Goal: Task Accomplishment & Management: Manage account settings

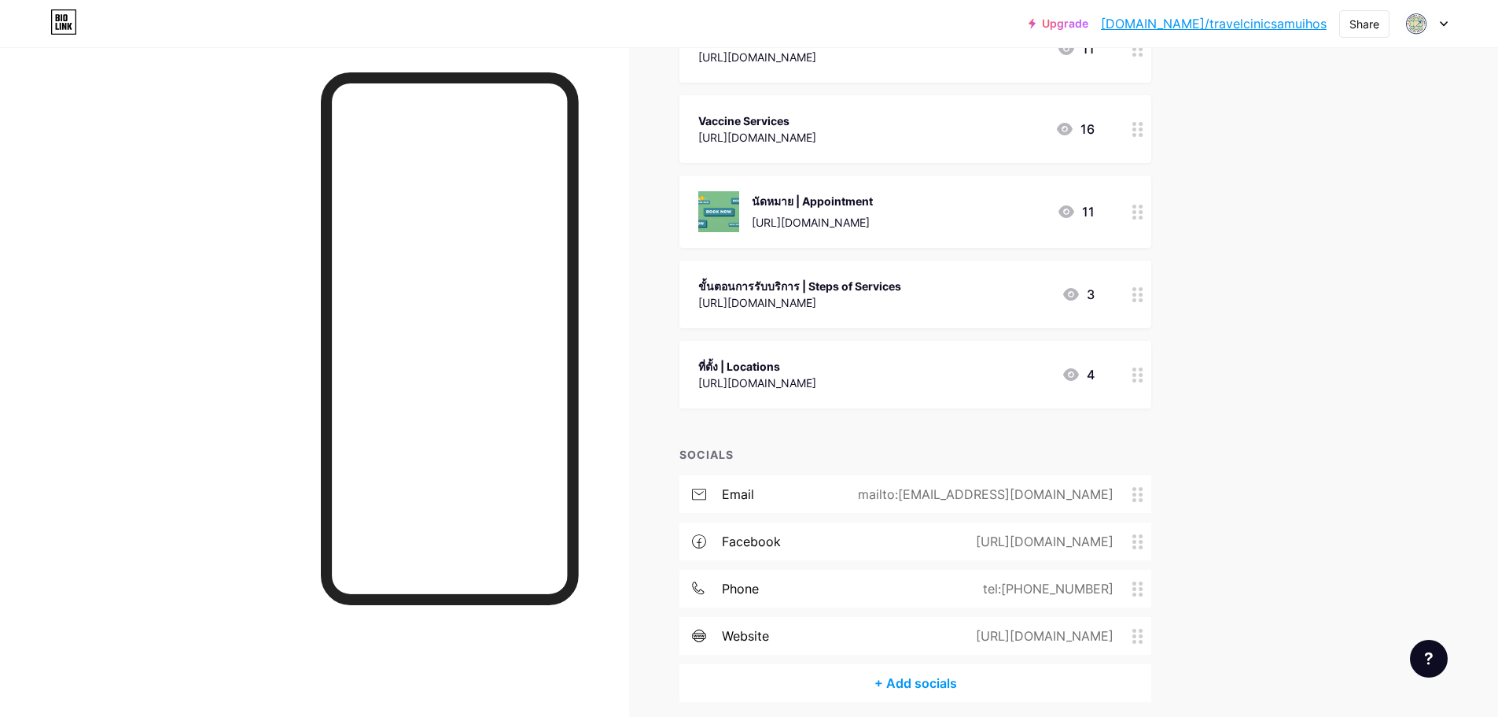
scroll to position [376, 0]
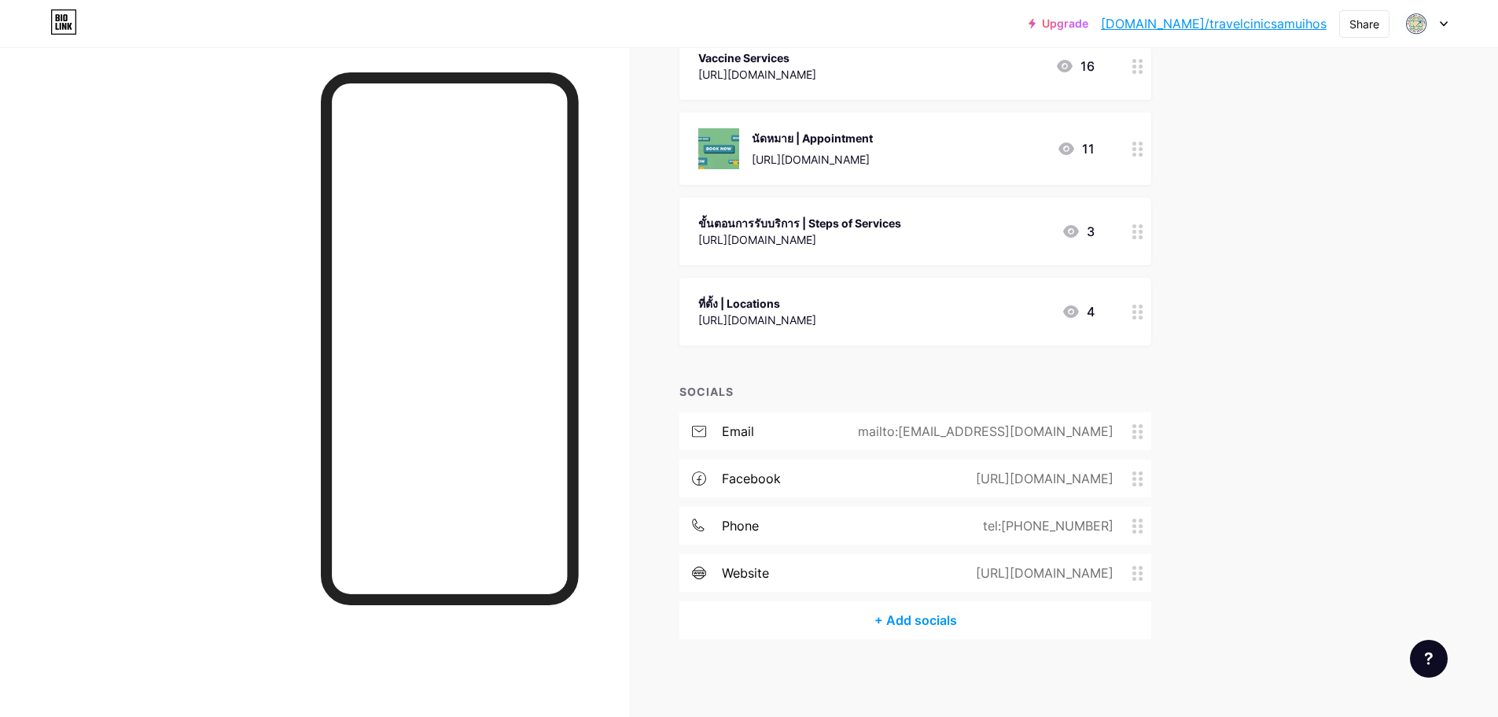
click at [1047, 566] on div "[URL][DOMAIN_NAME]" at bounding box center [1042, 572] width 182 height 19
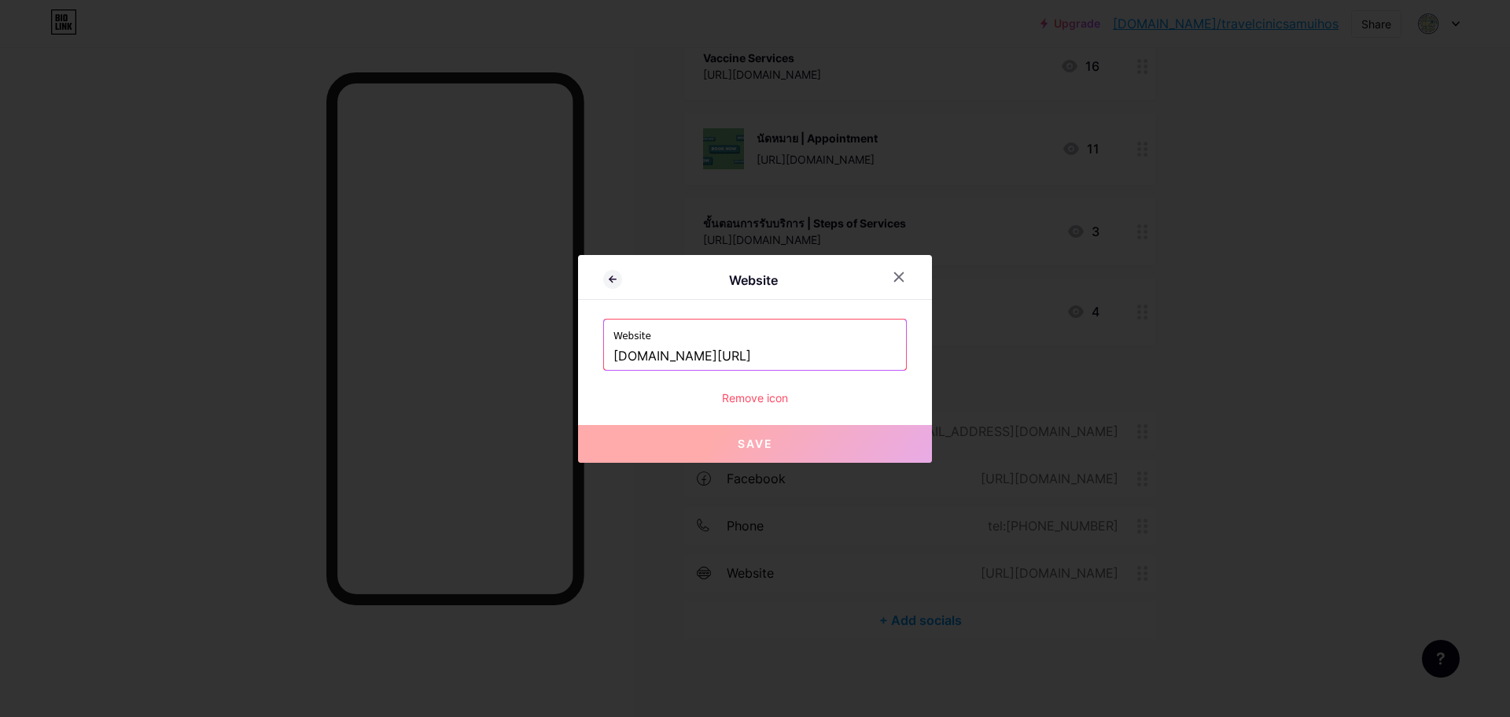
drag, startPoint x: 754, startPoint y: 354, endPoint x: 460, endPoint y: 328, distance: 295.3
click at [458, 326] on div "Website Website [DOMAIN_NAME][URL] Remove icon Save" at bounding box center [755, 358] width 1510 height 717
click at [905, 283] on div at bounding box center [899, 277] width 28 height 28
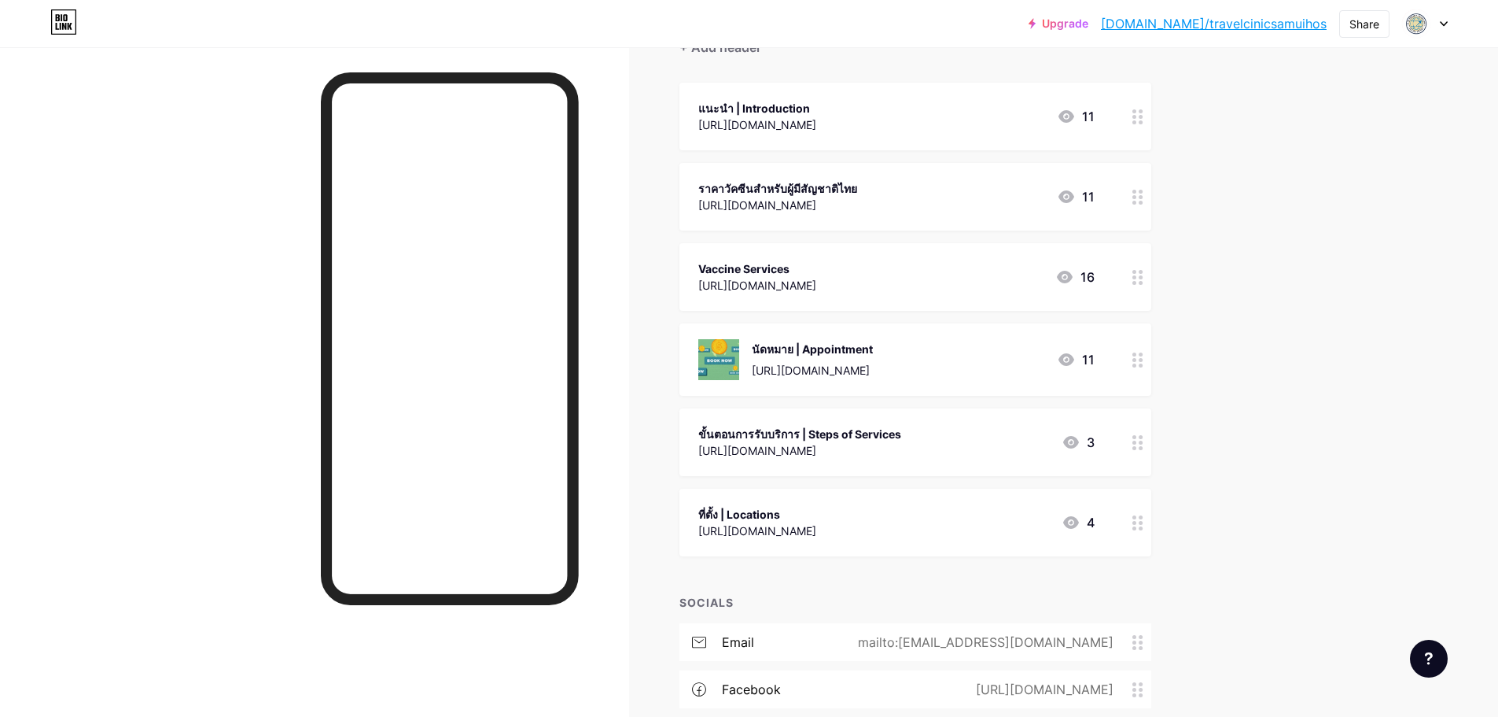
scroll to position [0, 0]
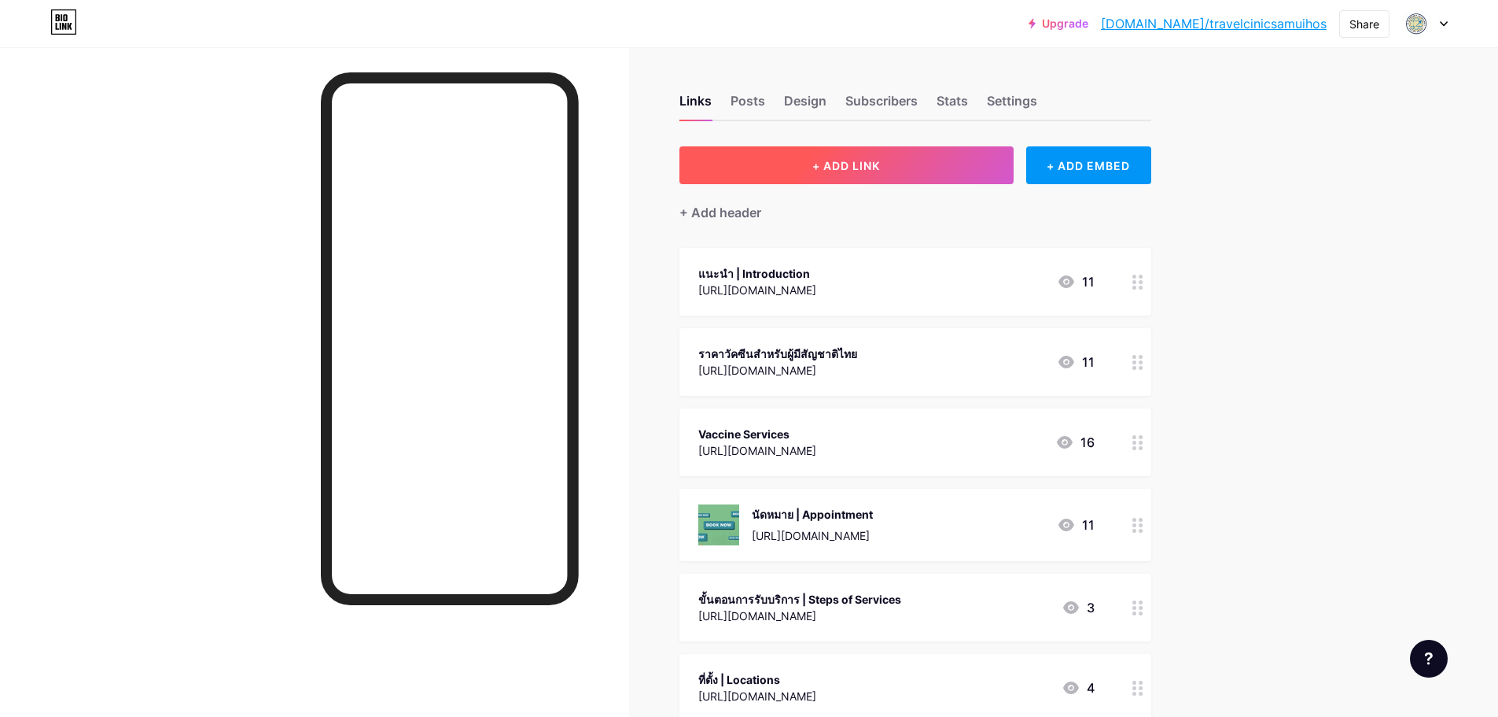
click at [849, 169] on span "+ ADD LINK" at bounding box center [847, 165] width 68 height 13
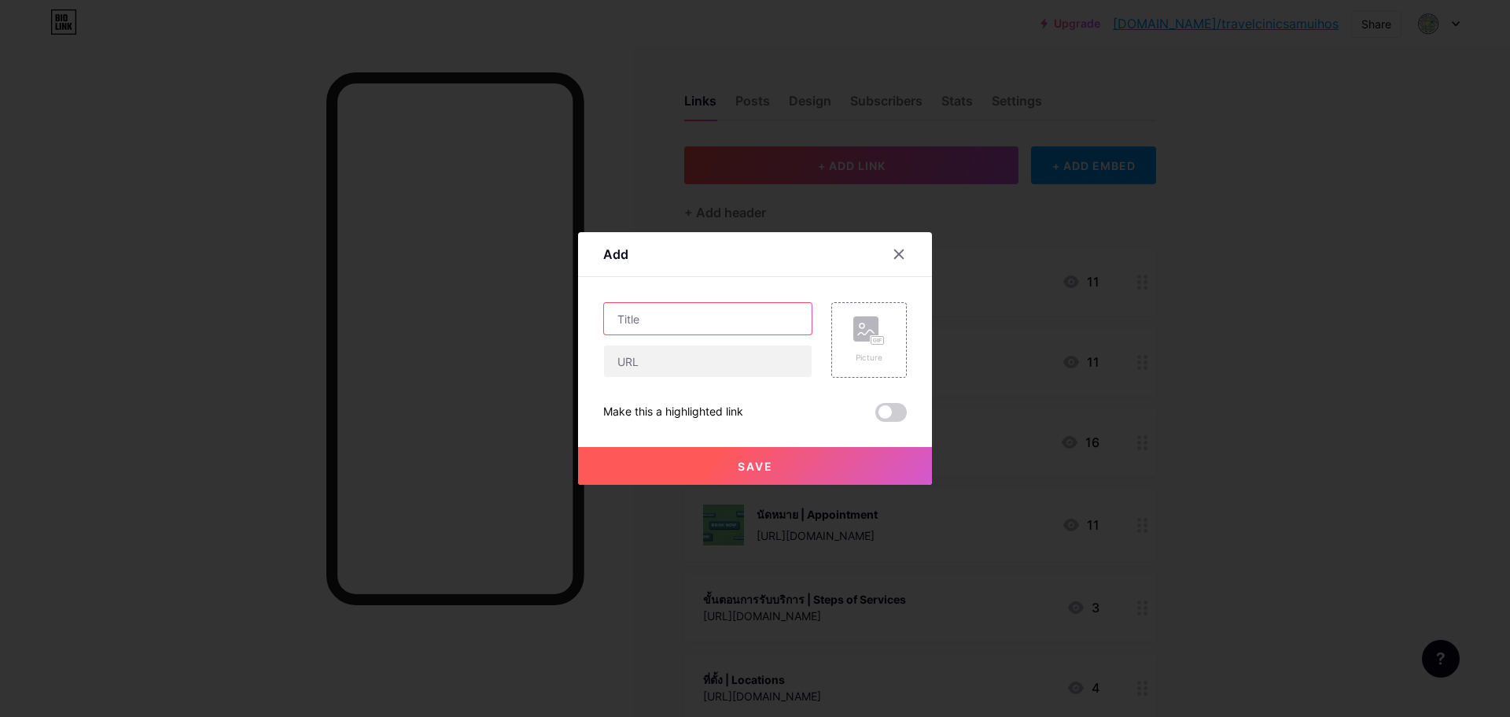
click at [680, 306] on input "text" at bounding box center [708, 318] width 208 height 31
type input "Line offical"
click at [659, 359] on input "text" at bounding box center [708, 360] width 208 height 31
click at [695, 357] on input "text" at bounding box center [708, 360] width 208 height 31
click at [777, 474] on button "Save" at bounding box center [755, 466] width 354 height 38
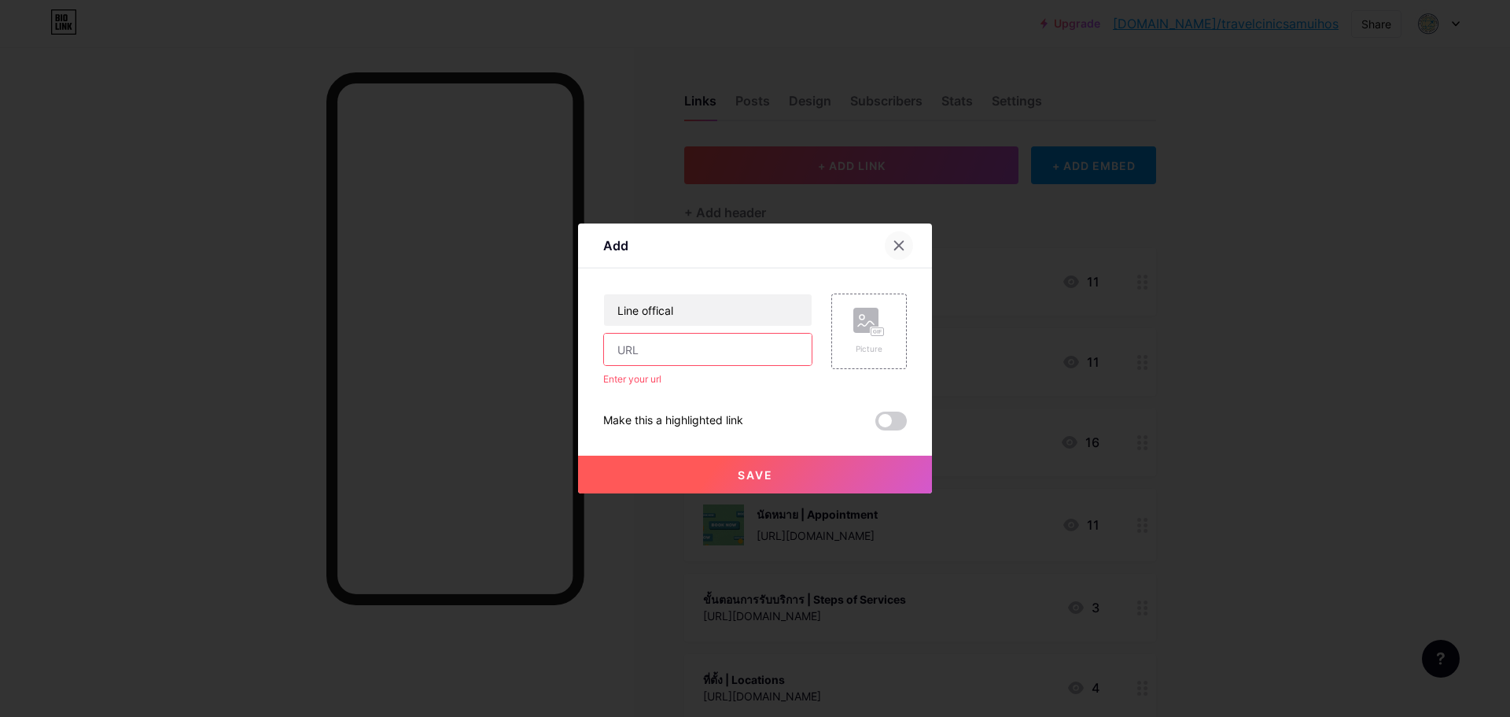
click at [895, 252] on div at bounding box center [899, 245] width 28 height 28
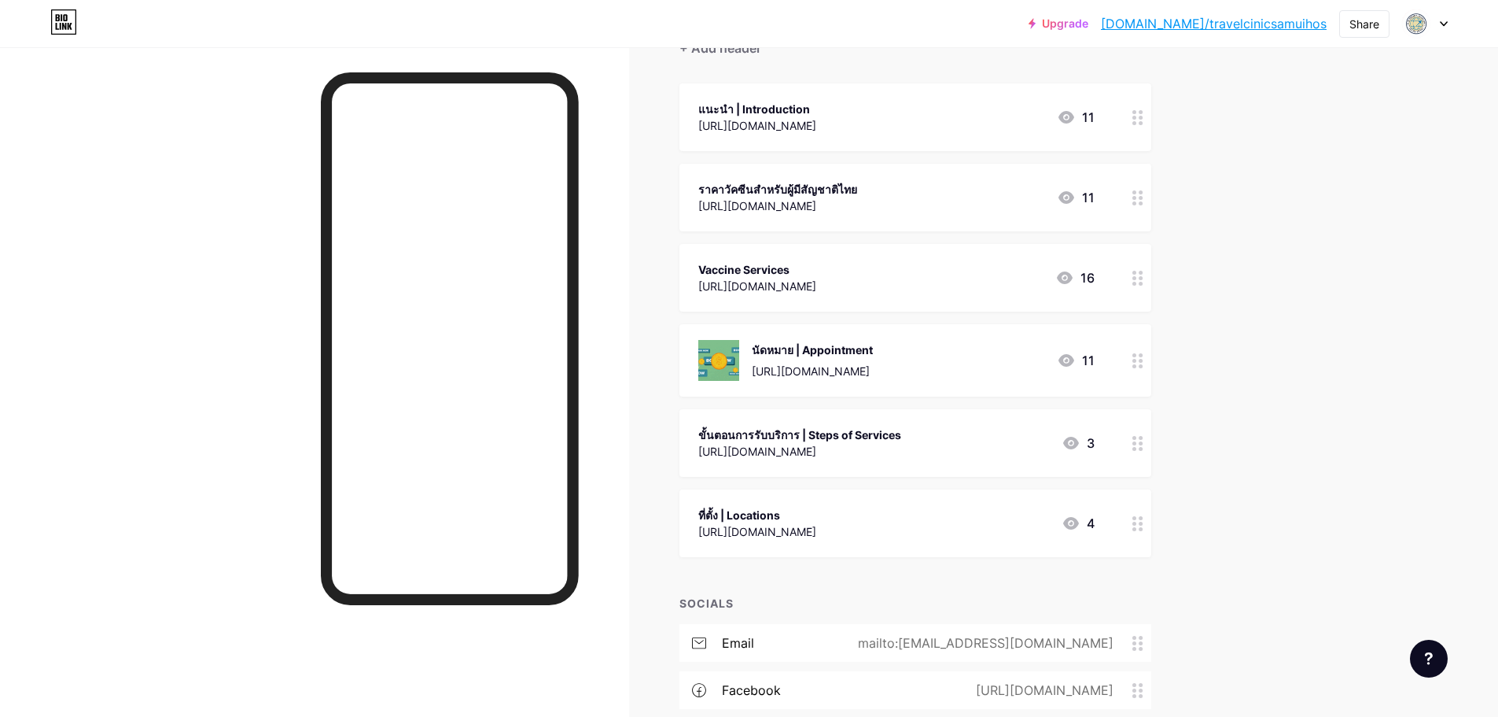
scroll to position [315, 0]
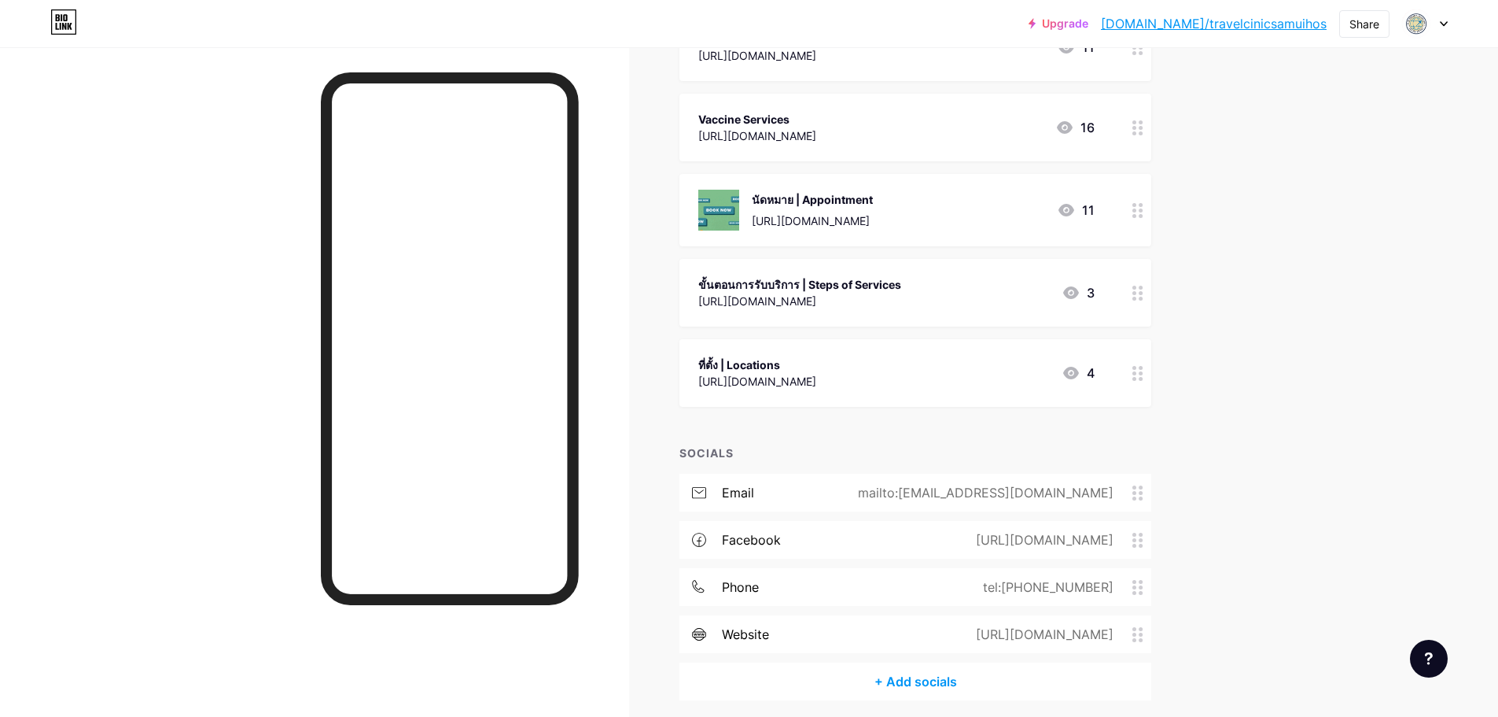
click at [1073, 632] on div "[URL][DOMAIN_NAME]" at bounding box center [1042, 634] width 182 height 19
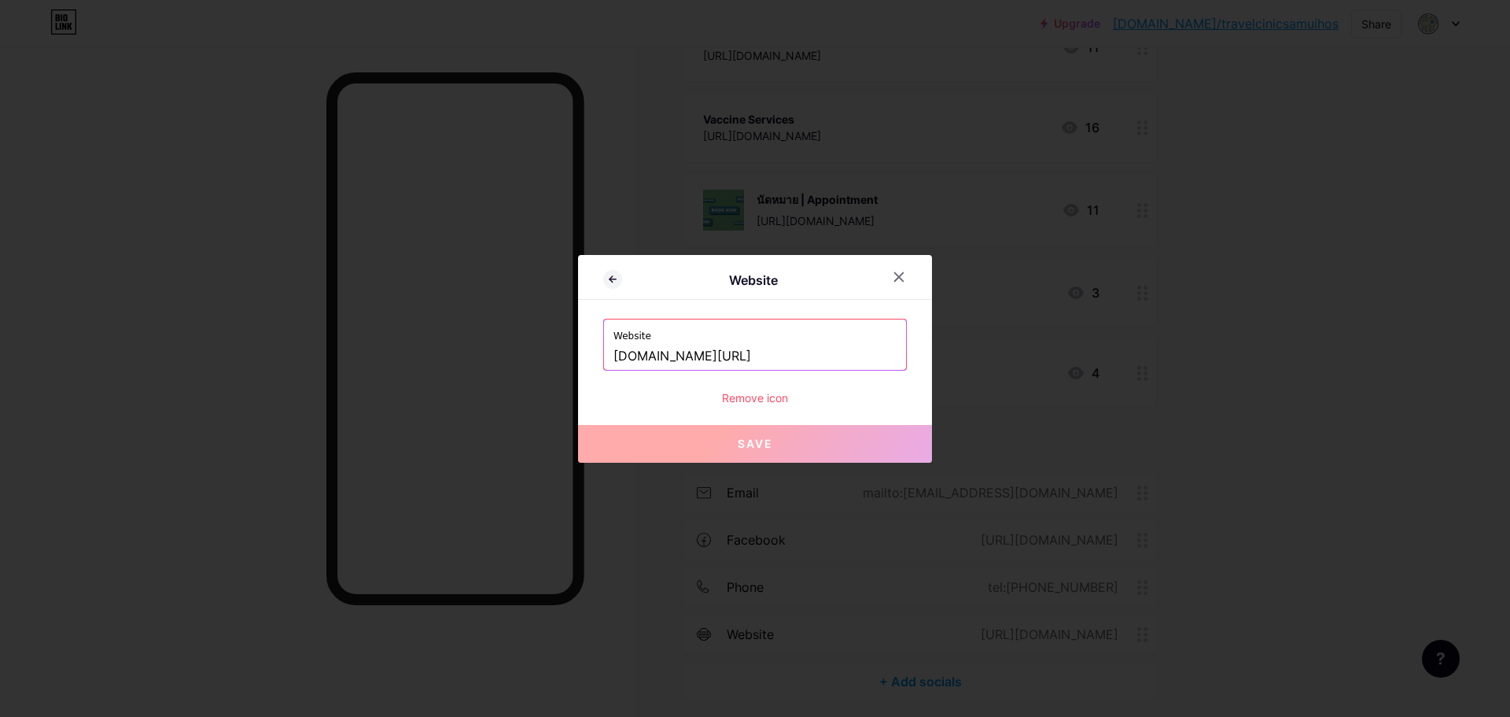
drag, startPoint x: 746, startPoint y: 359, endPoint x: 540, endPoint y: 350, distance: 206.3
click at [540, 350] on div "Website Website [DOMAIN_NAME][URL] Remove icon Save" at bounding box center [755, 358] width 1510 height 717
click at [895, 278] on icon at bounding box center [899, 277] width 13 height 13
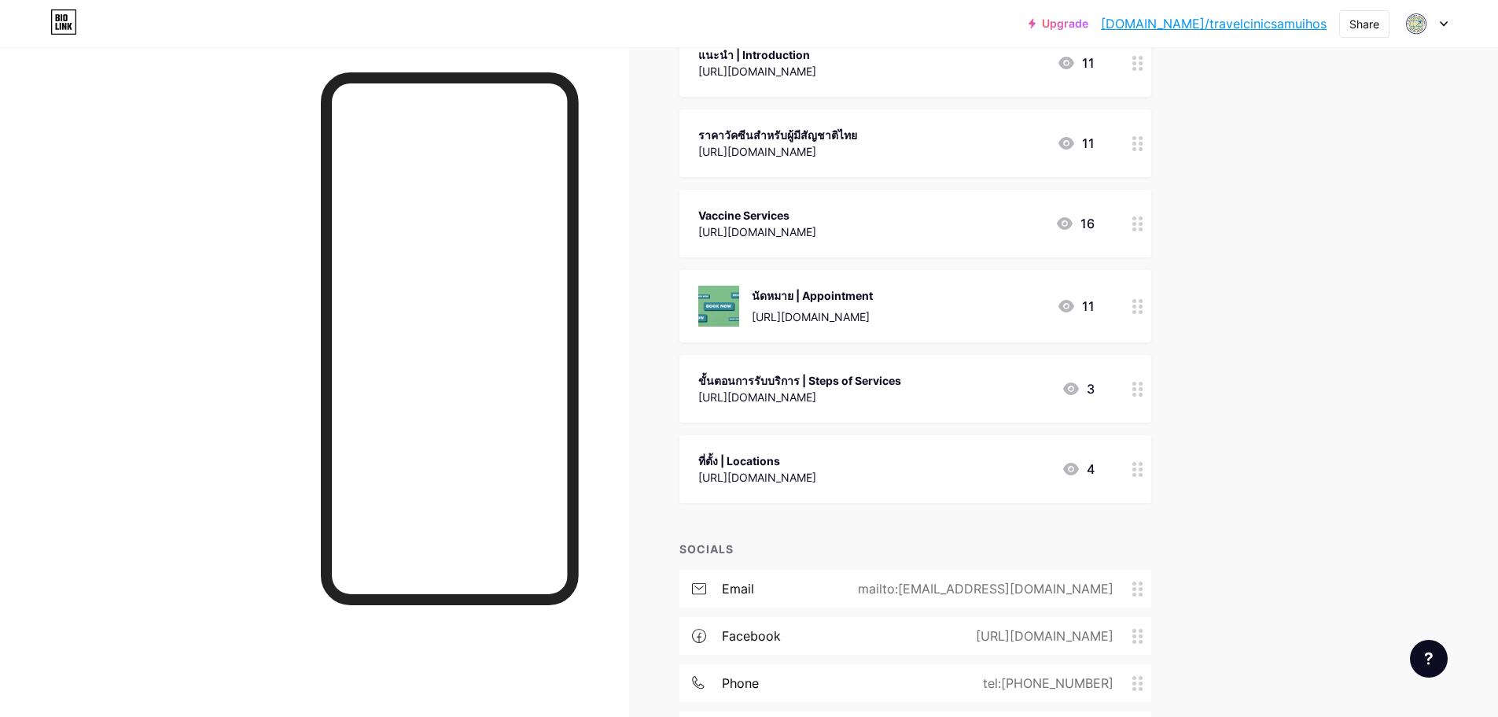
scroll to position [79, 0]
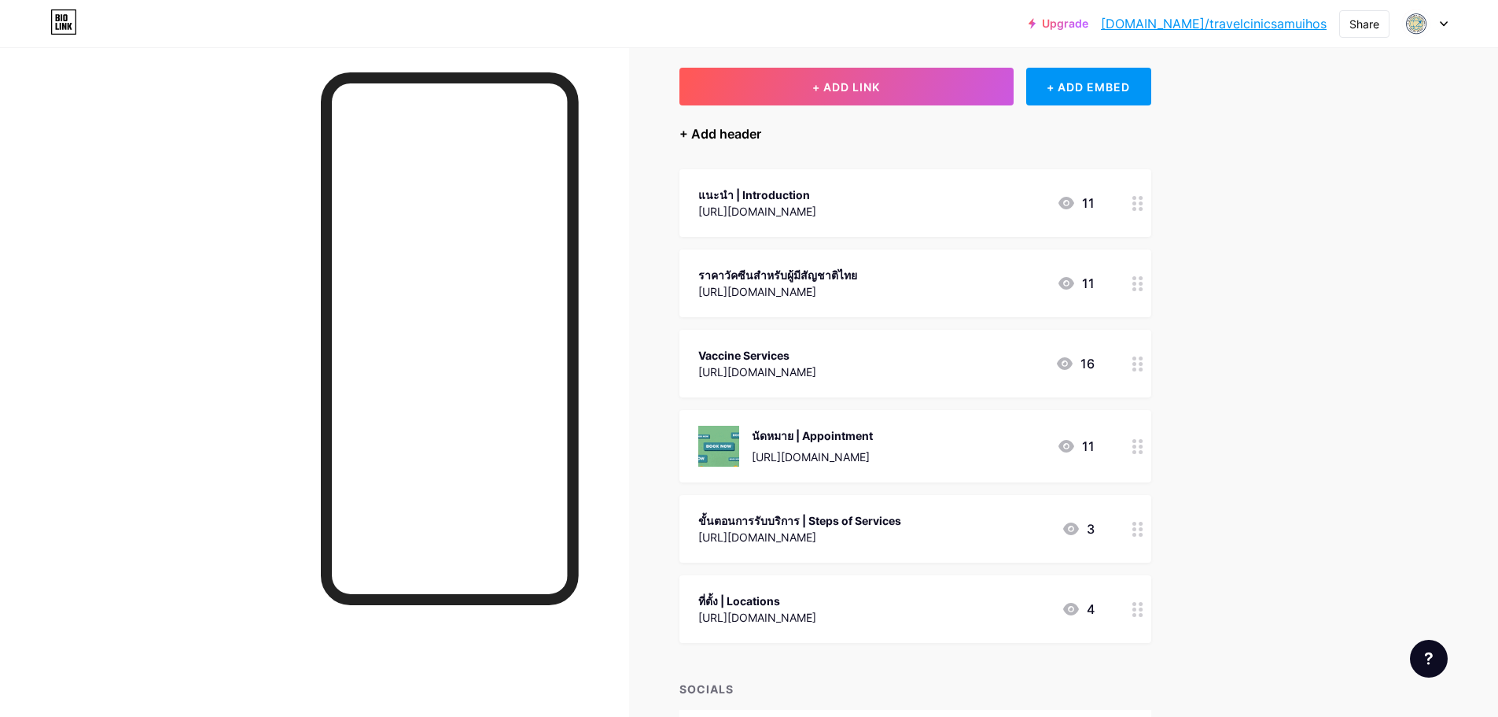
click at [735, 131] on div "+ Add header" at bounding box center [721, 133] width 82 height 19
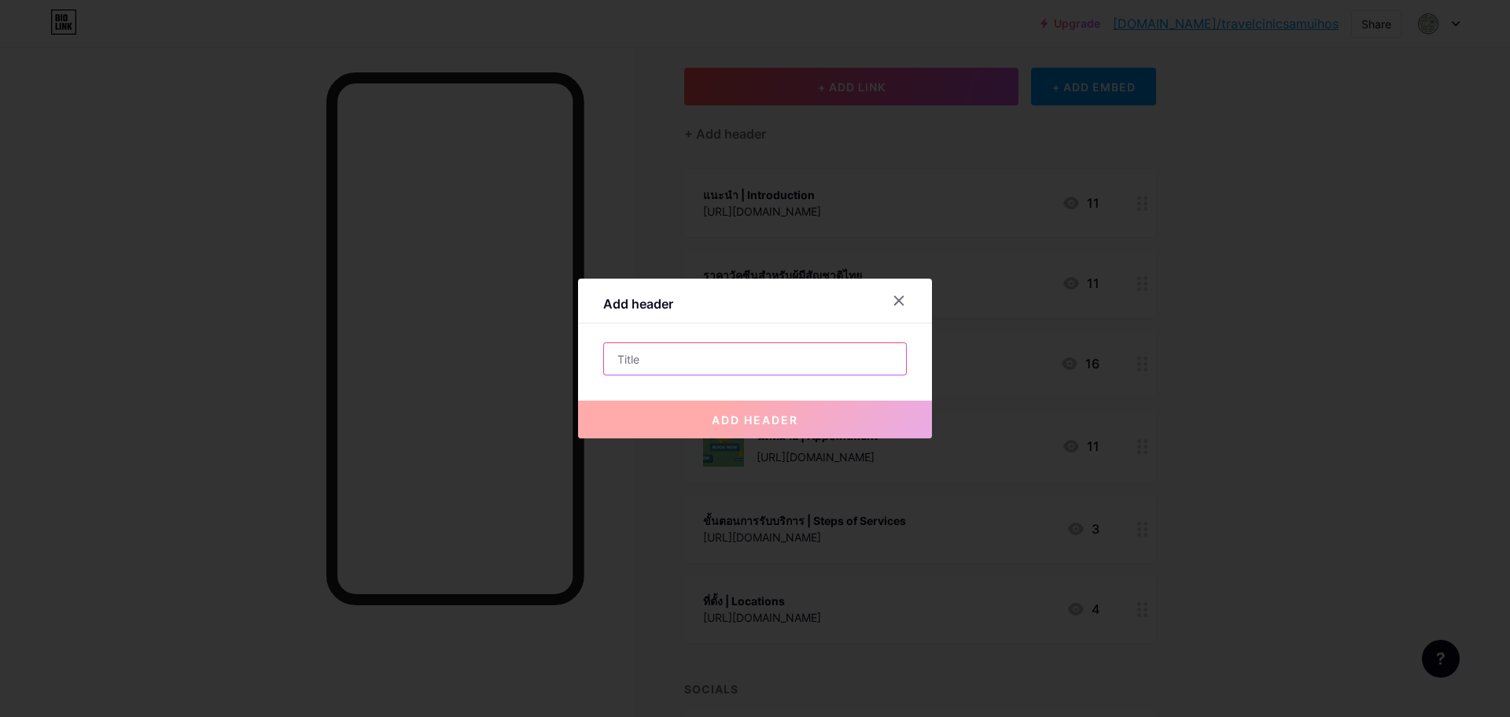
click at [679, 366] on input "text" at bounding box center [755, 358] width 302 height 31
click at [898, 302] on icon at bounding box center [899, 301] width 9 height 9
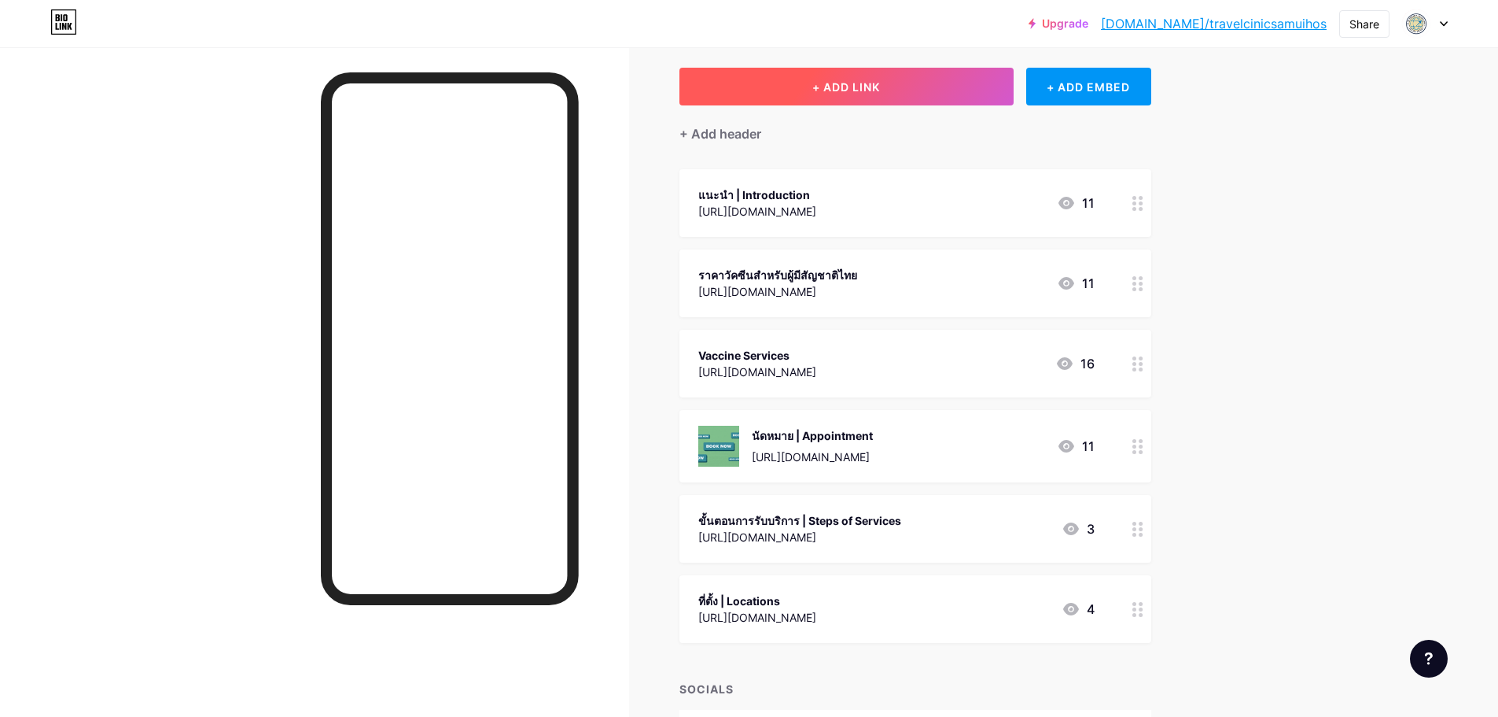
click at [852, 89] on span "+ ADD LINK" at bounding box center [847, 86] width 68 height 13
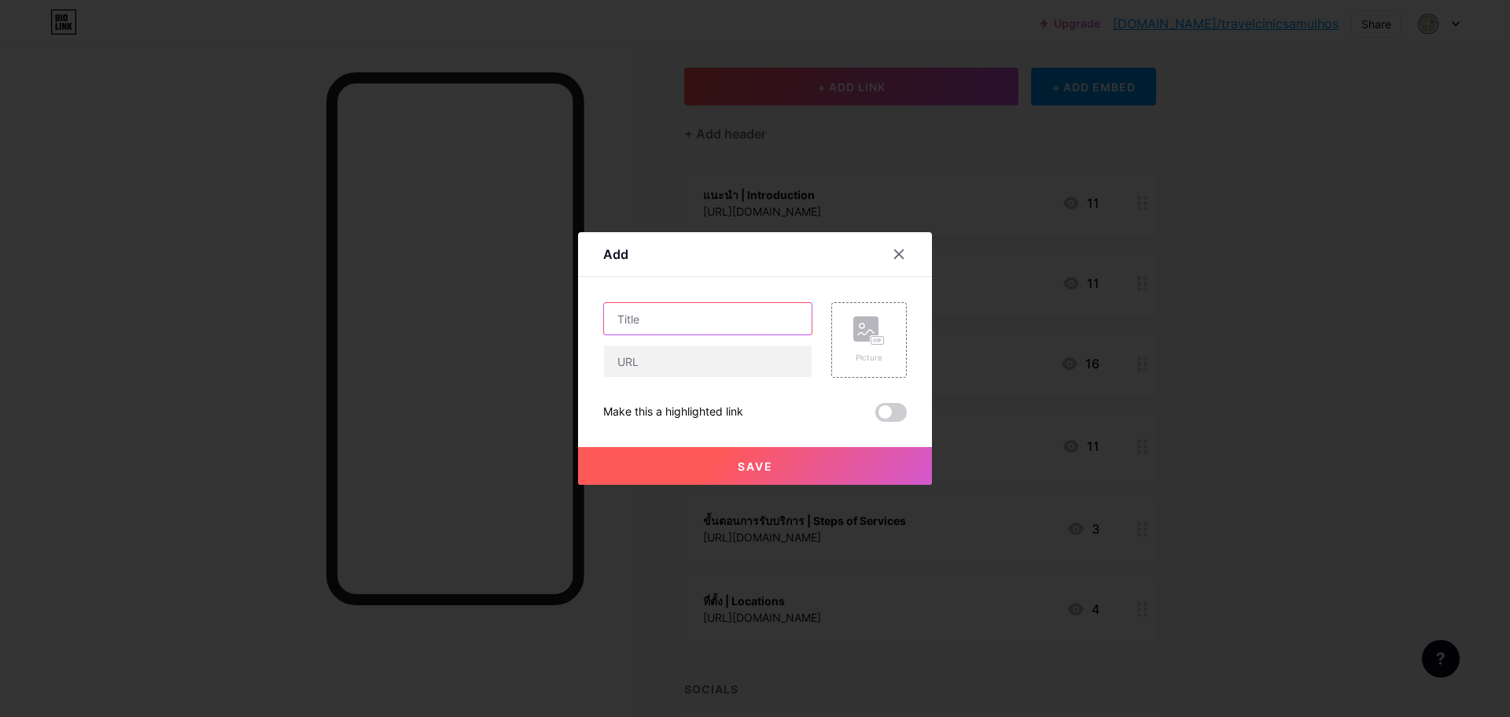
click at [698, 315] on input "text" at bounding box center [708, 318] width 208 height 31
type input "Line Official"
click at [686, 352] on input "text" at bounding box center [708, 360] width 208 height 31
paste input "[DOMAIN_NAME][URL]"
type input "[DOMAIN_NAME][URL]"
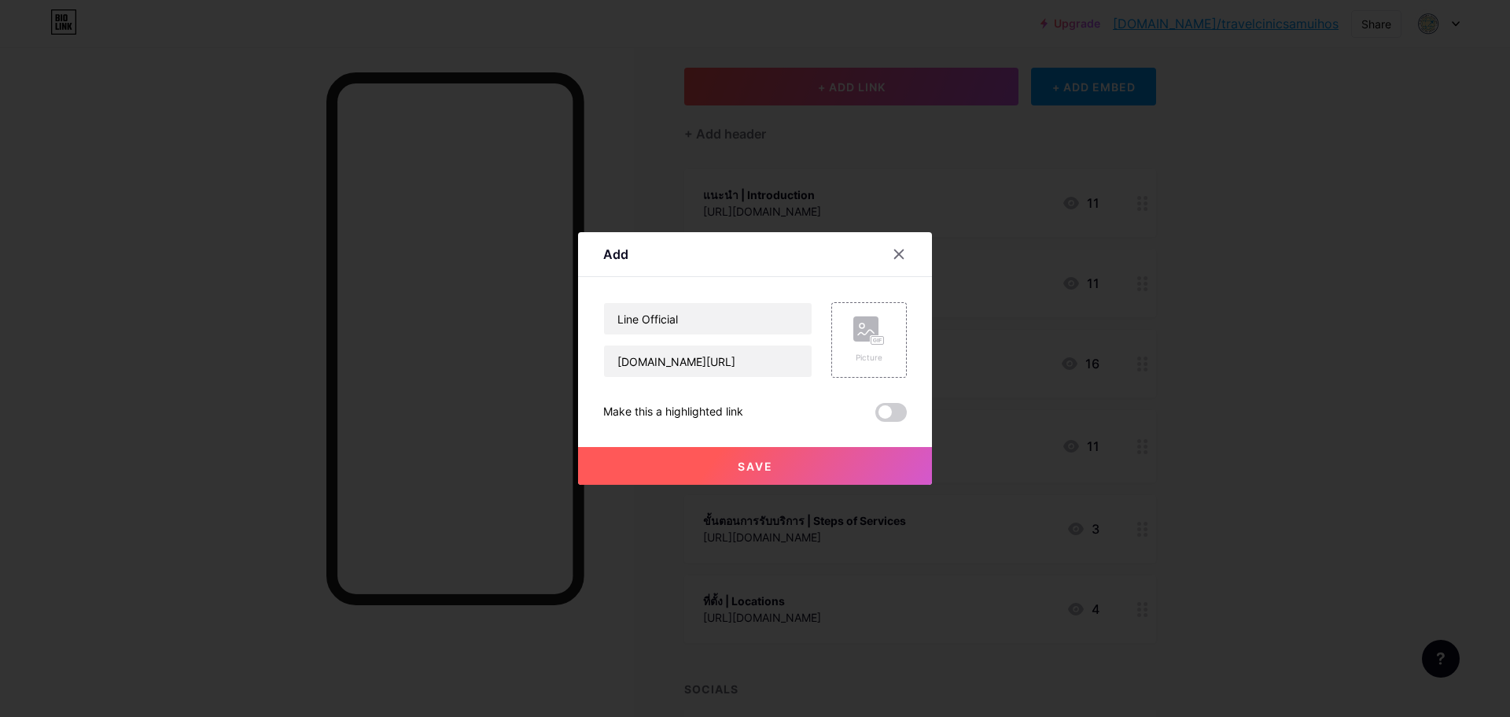
click at [895, 424] on div "Save" at bounding box center [755, 453] width 354 height 63
click at [891, 414] on span at bounding box center [890, 412] width 31 height 19
click at [875, 416] on input "checkbox" at bounding box center [875, 416] width 0 height 0
click at [823, 459] on button "Save" at bounding box center [755, 466] width 354 height 38
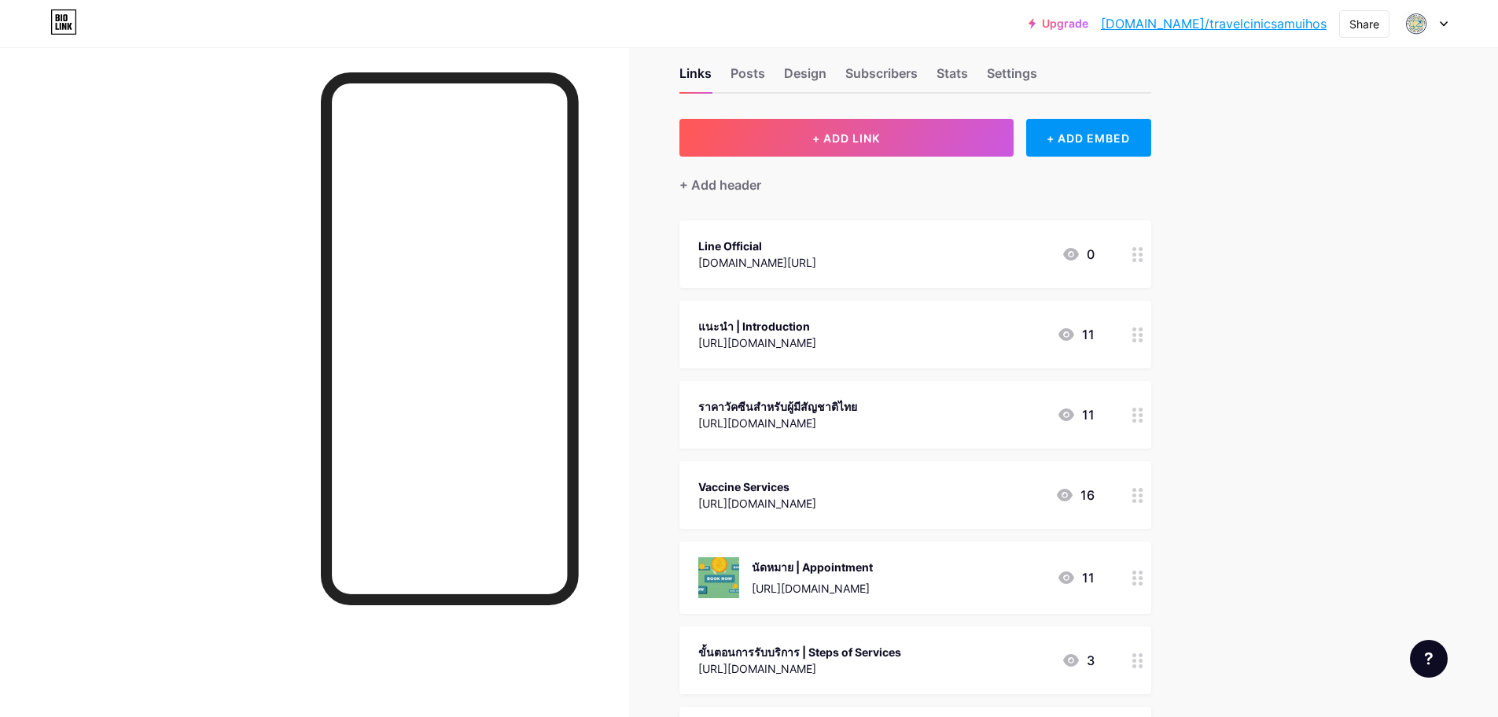
scroll to position [0, 0]
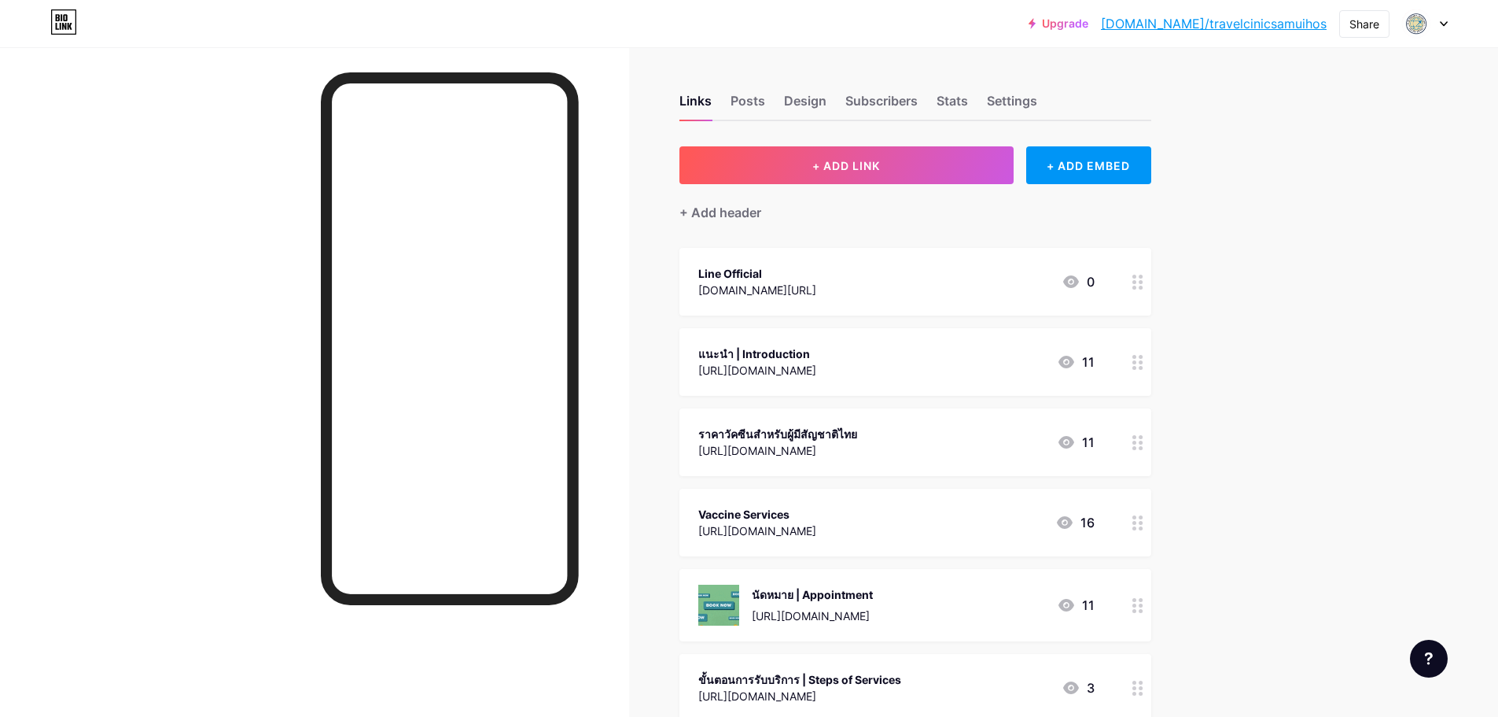
click at [1143, 287] on circle at bounding box center [1141, 288] width 4 height 4
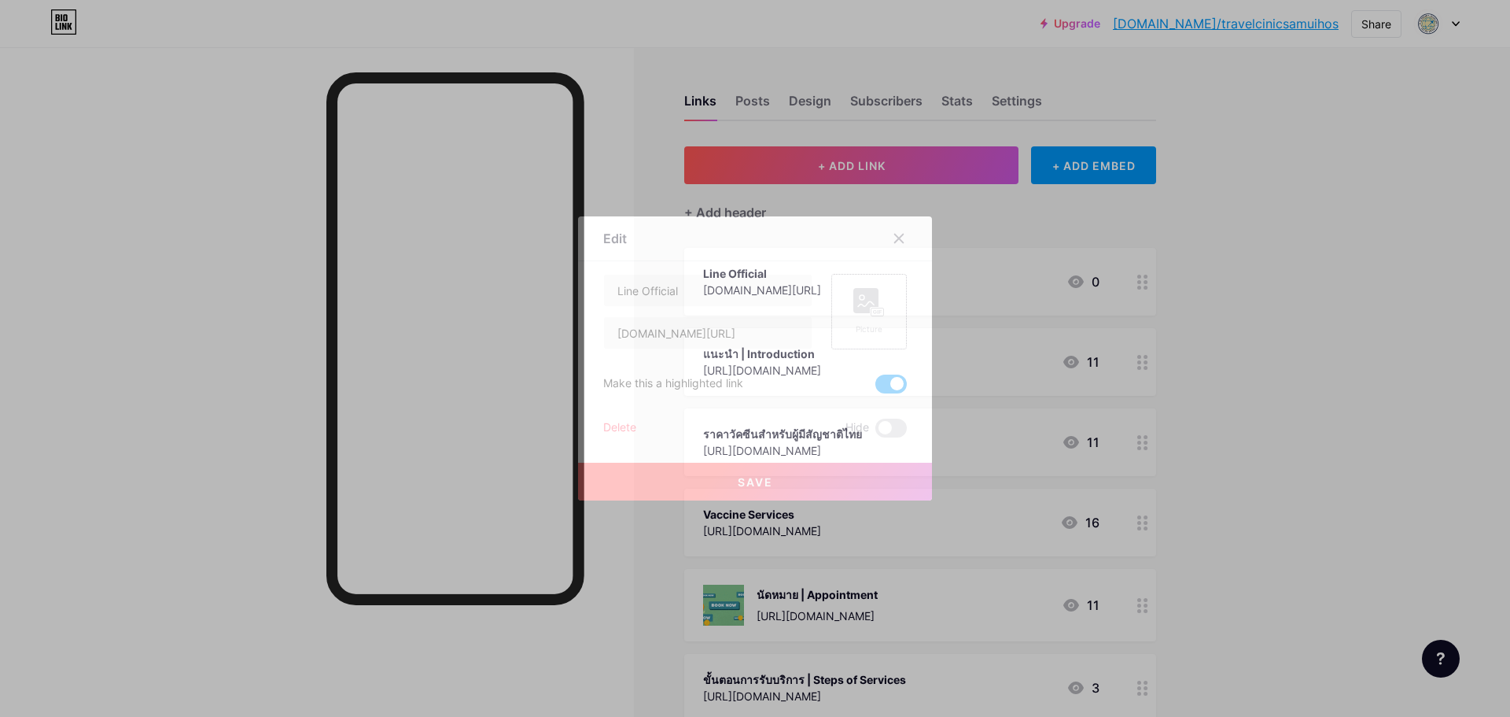
click at [881, 308] on rect at bounding box center [878, 312] width 13 height 8
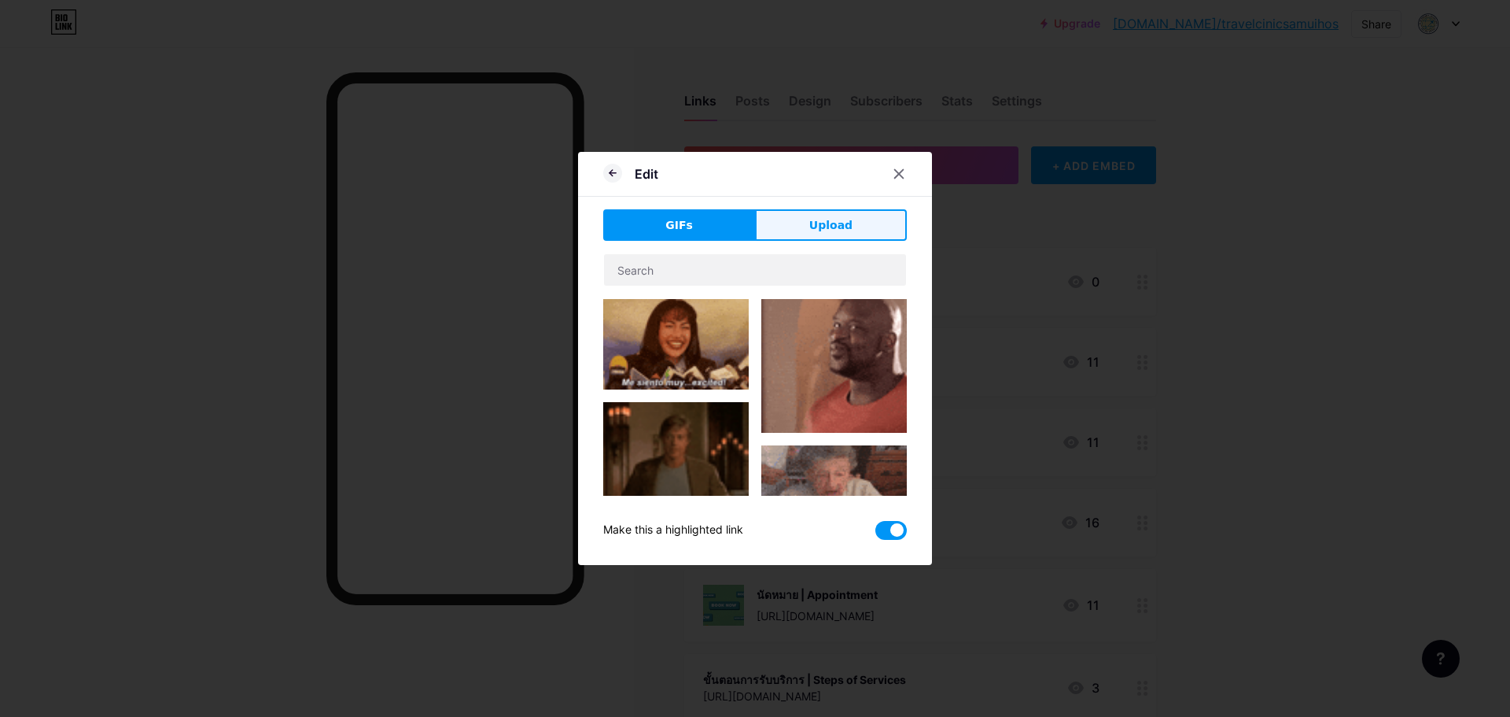
click at [834, 230] on span "Upload" at bounding box center [830, 225] width 43 height 17
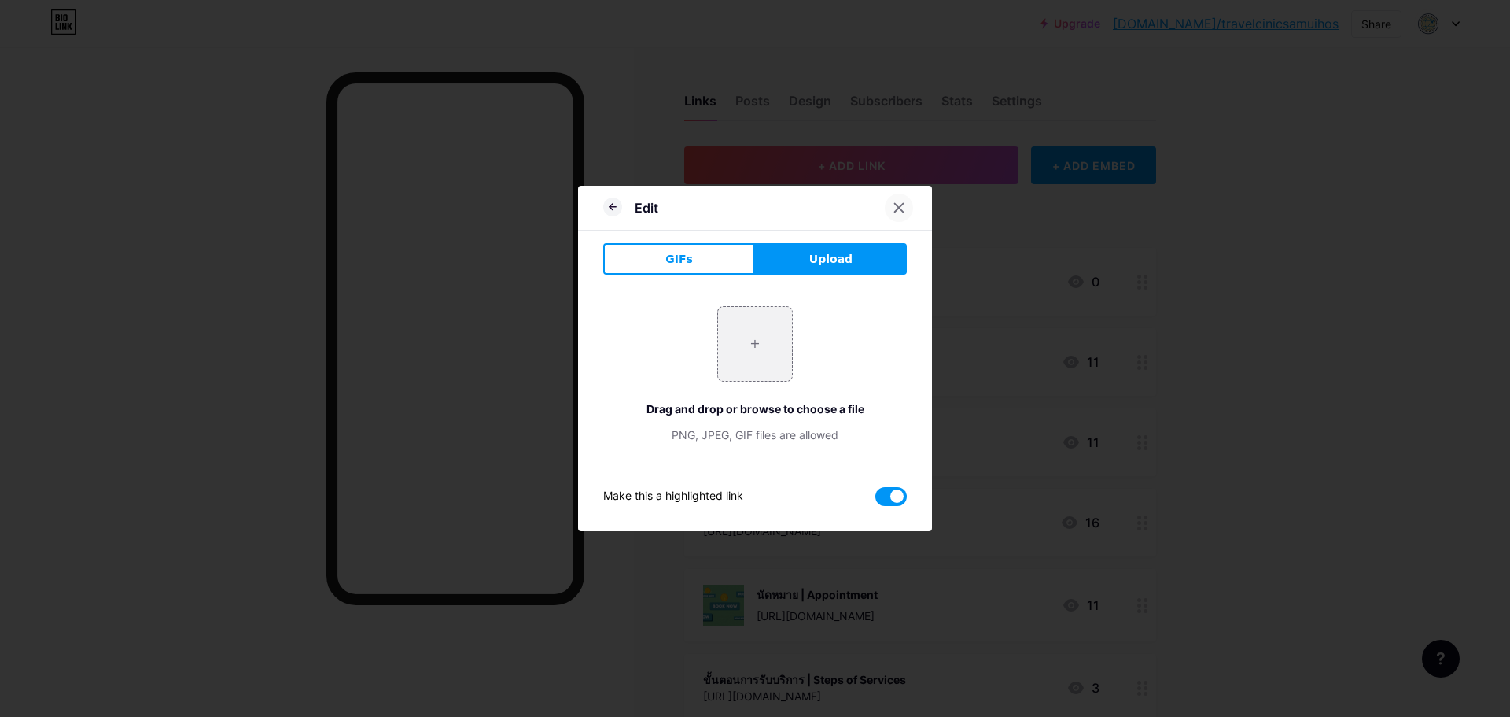
click at [901, 205] on icon at bounding box center [899, 207] width 13 height 13
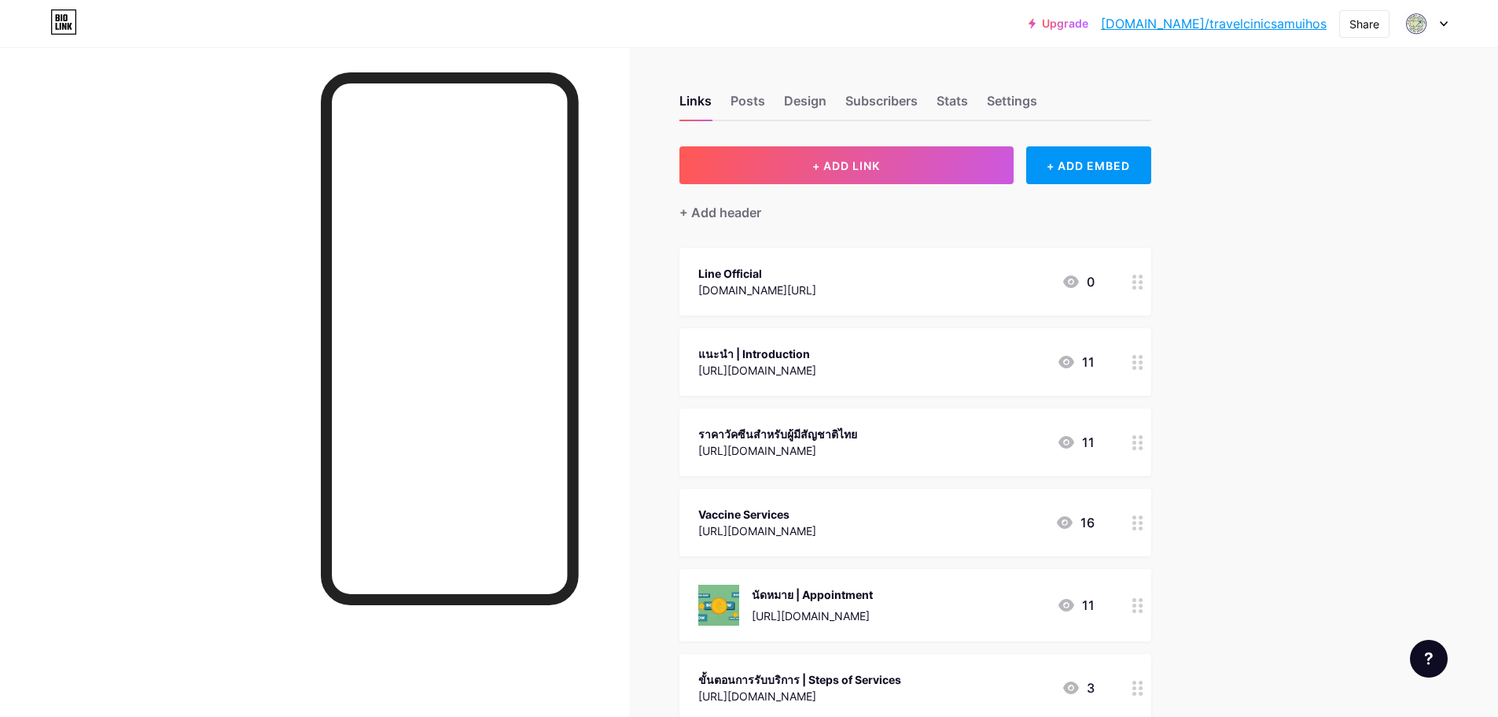
click at [1143, 286] on circle at bounding box center [1141, 288] width 4 height 4
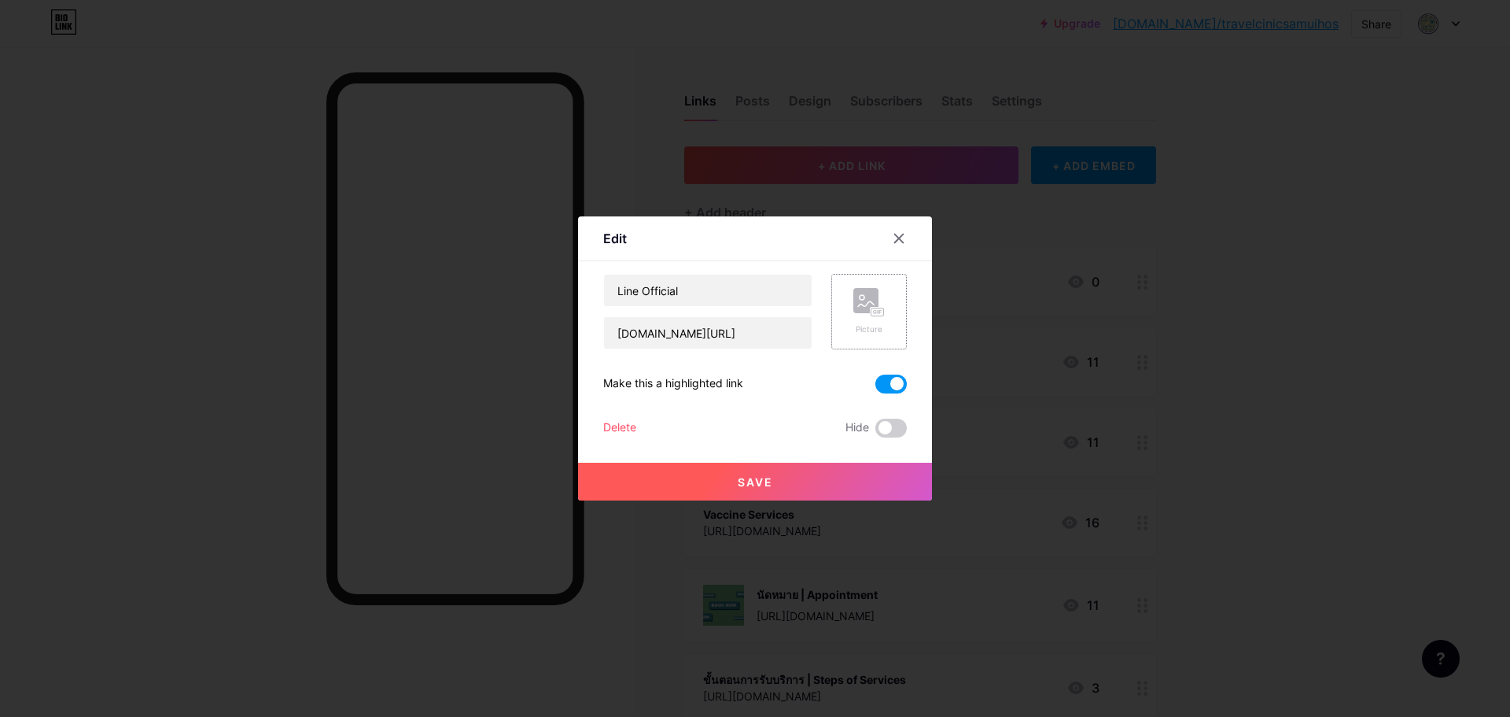
click at [899, 307] on div "Picture" at bounding box center [869, 312] width 76 height 76
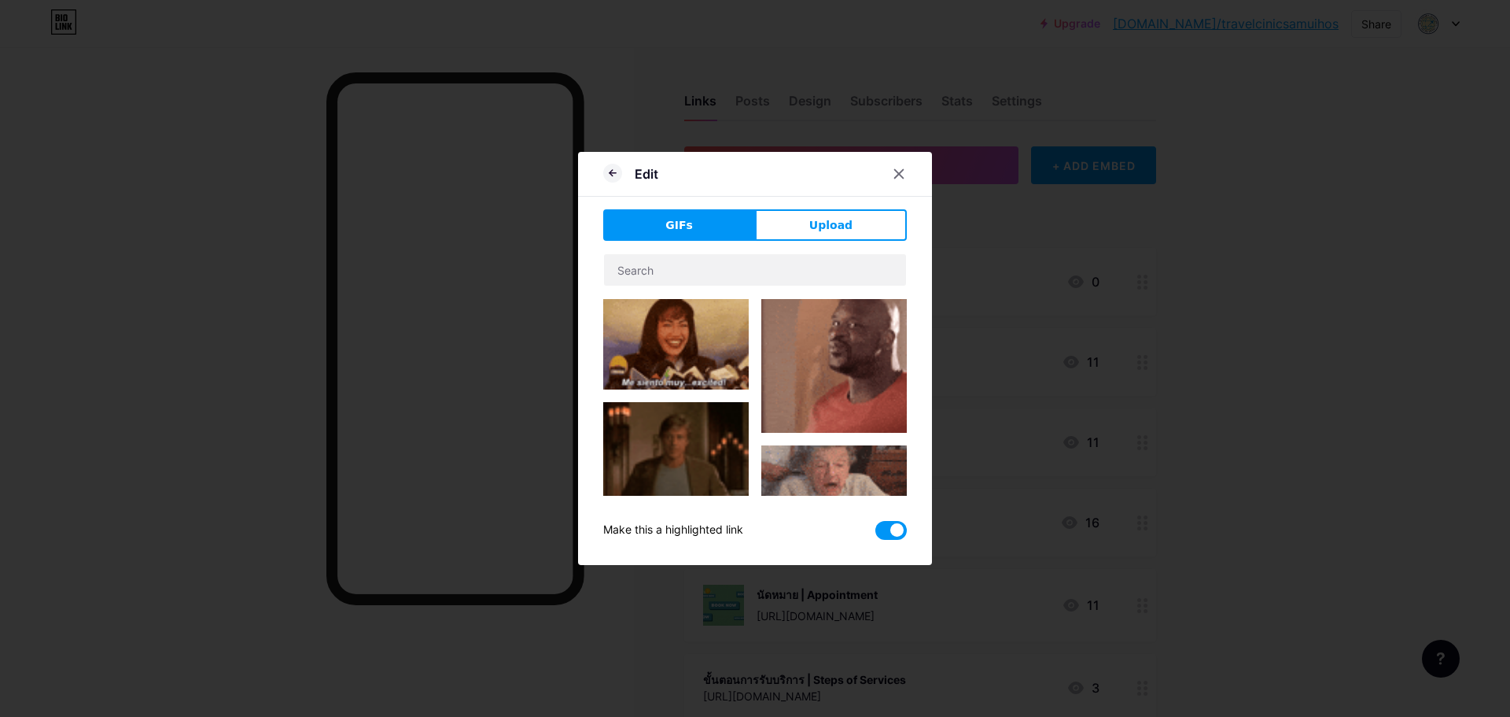
click at [832, 223] on span "Upload" at bounding box center [830, 225] width 43 height 17
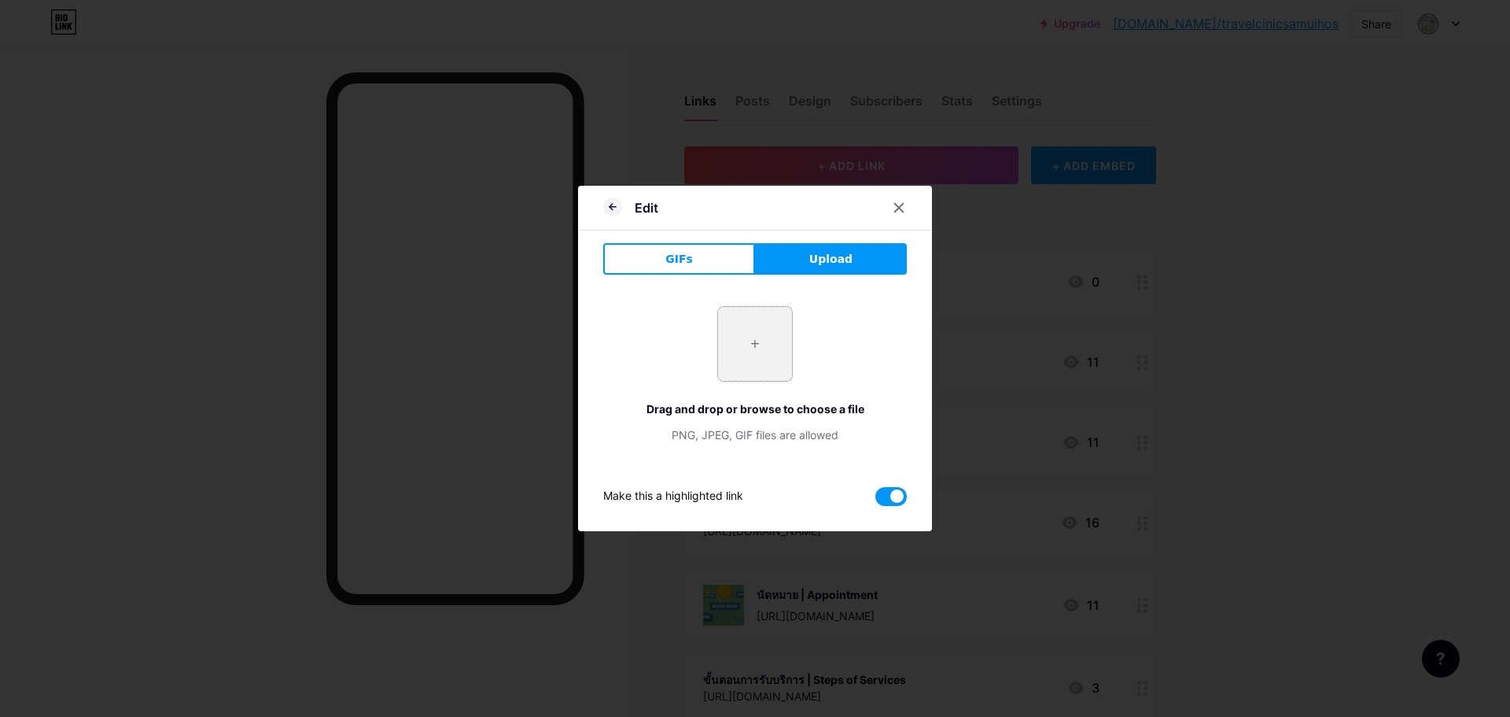
click at [744, 367] on input "file" at bounding box center [755, 344] width 74 height 74
type input "C:\fakepath\unnamed.png"
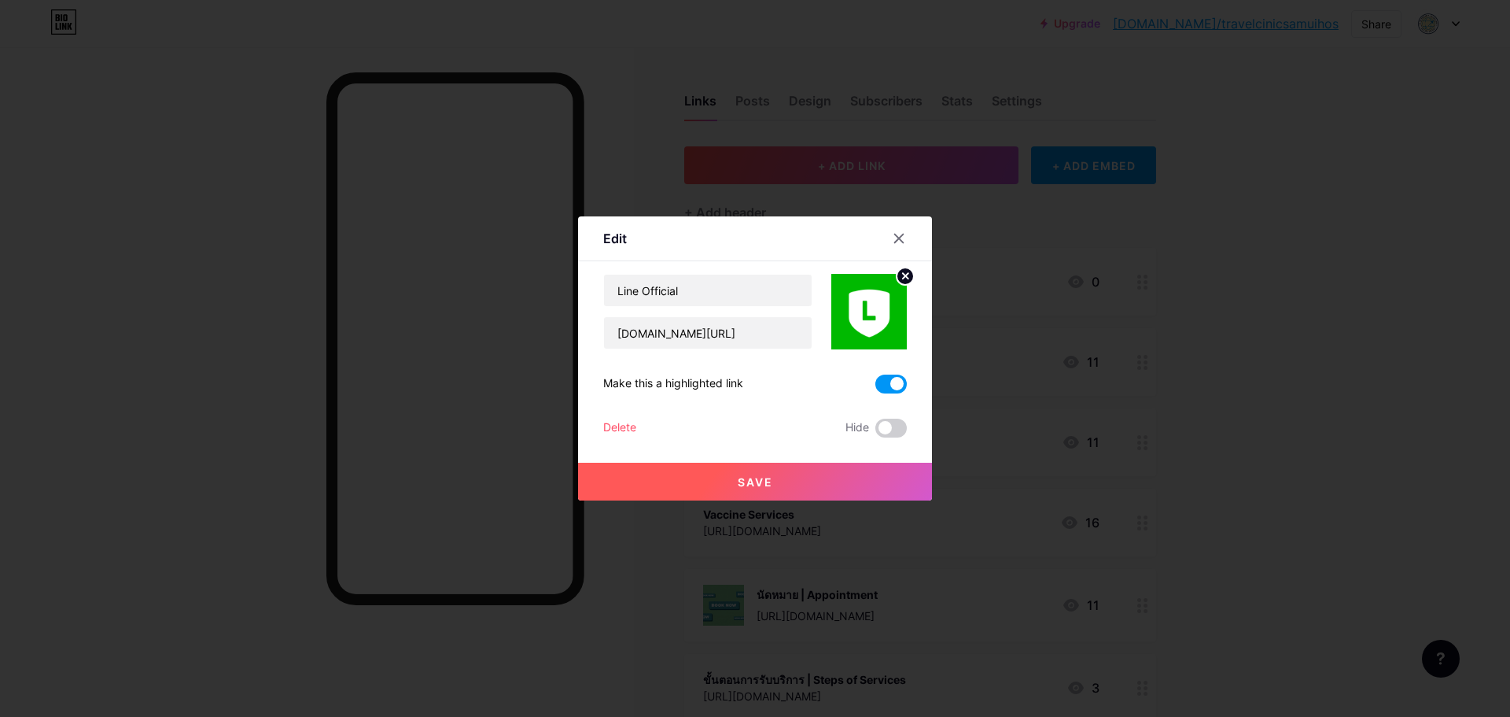
click at [771, 476] on span "Save" at bounding box center [755, 481] width 35 height 13
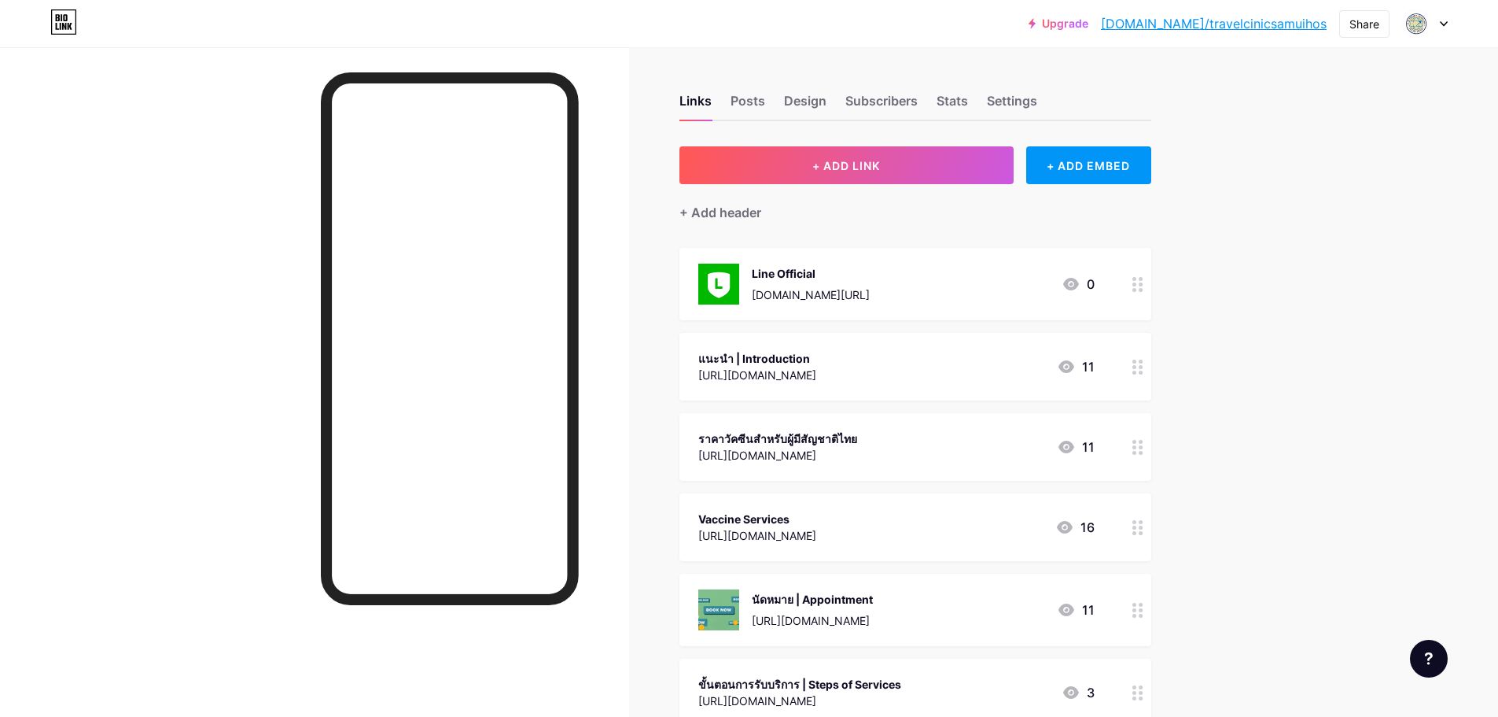
click at [1236, 358] on div "Upgrade [DOMAIN_NAME]/travel... [DOMAIN_NAME]/travelcinicsamuihos Share Switch …" at bounding box center [749, 589] width 1498 height 1178
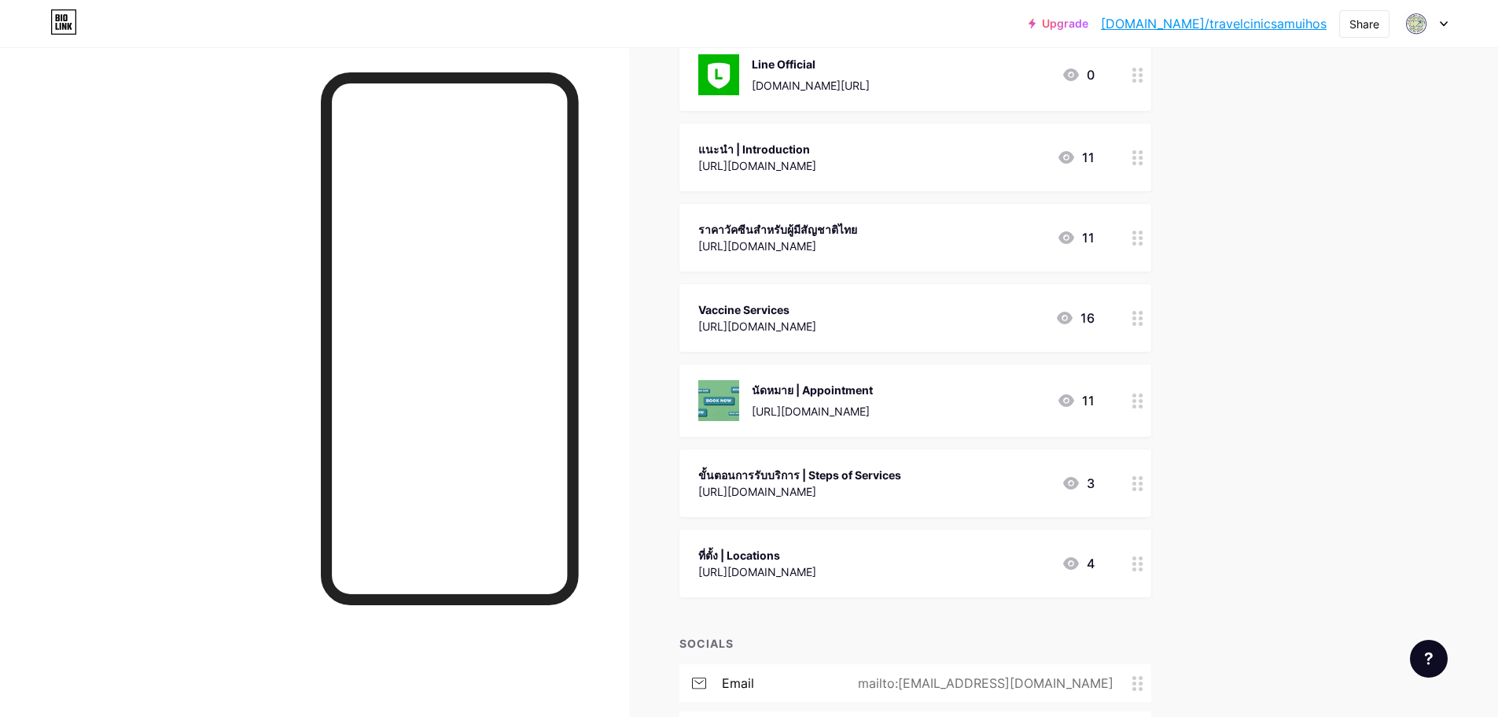
scroll to position [461, 0]
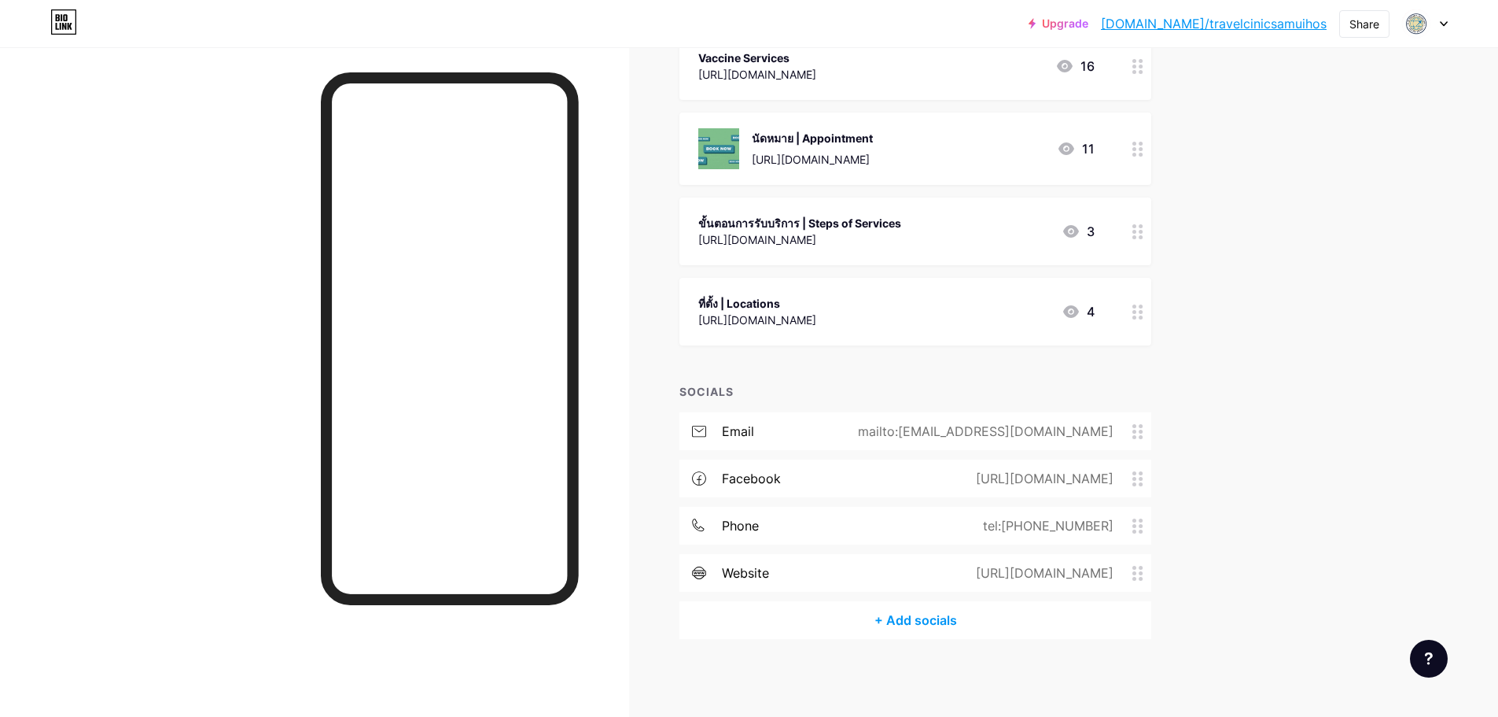
click at [1144, 576] on icon at bounding box center [1138, 573] width 11 height 15
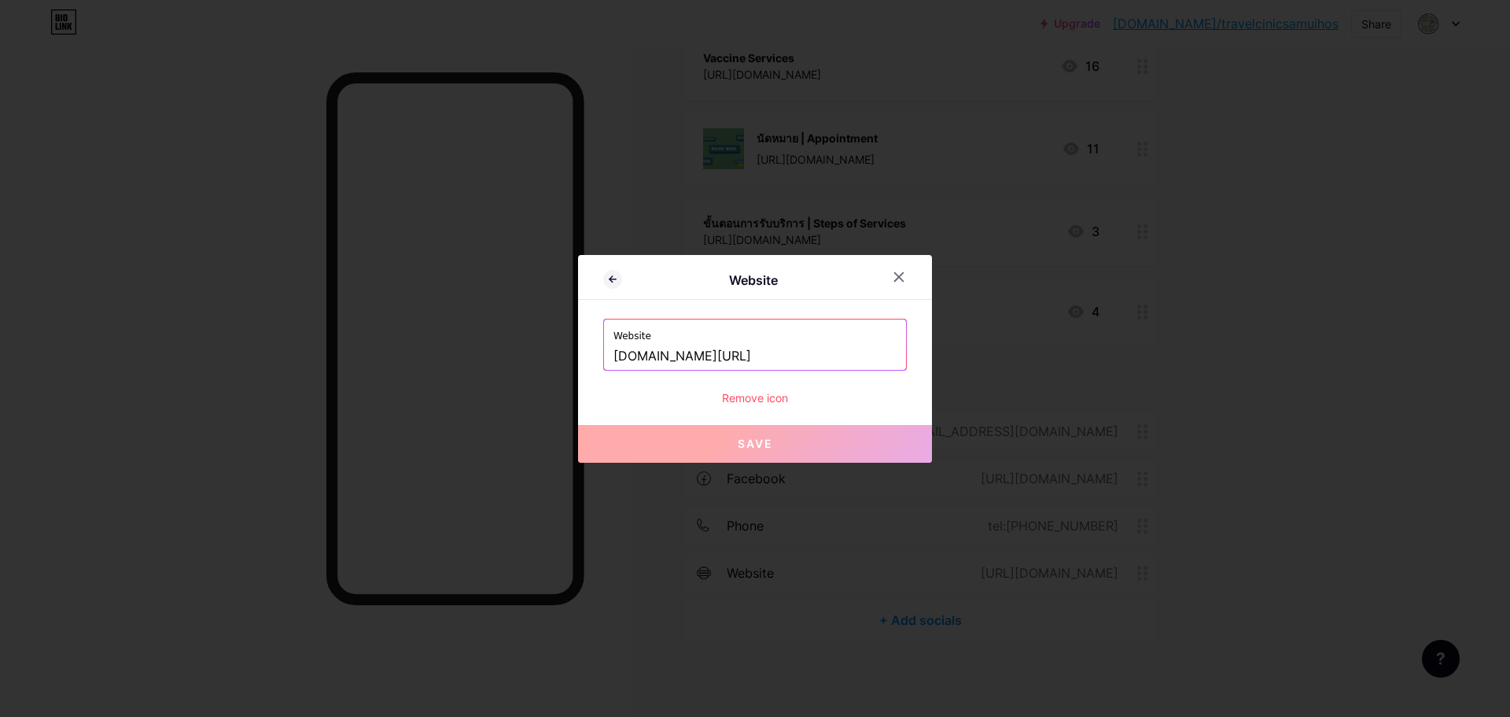
click at [763, 404] on div "Remove icon" at bounding box center [755, 397] width 304 height 17
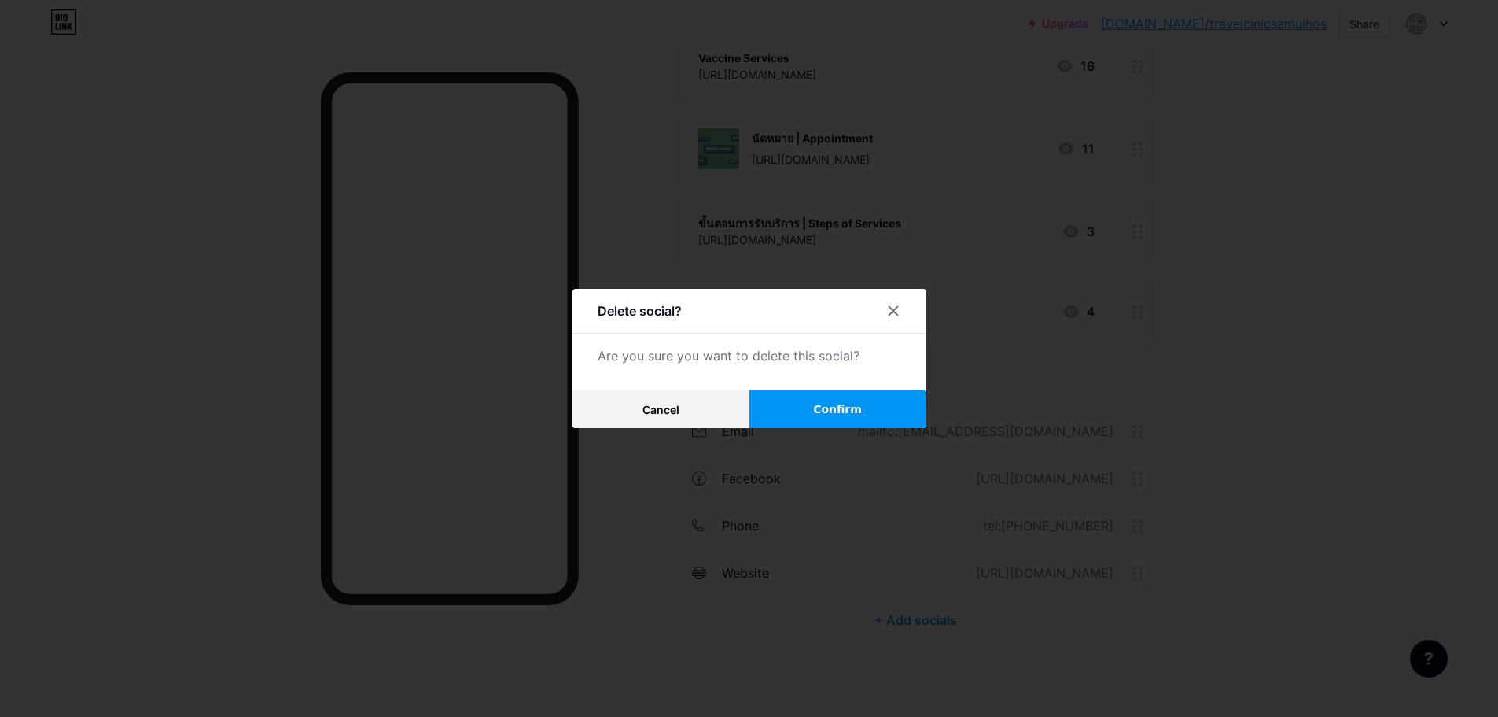
click at [805, 403] on button "Confirm" at bounding box center [838, 409] width 177 height 38
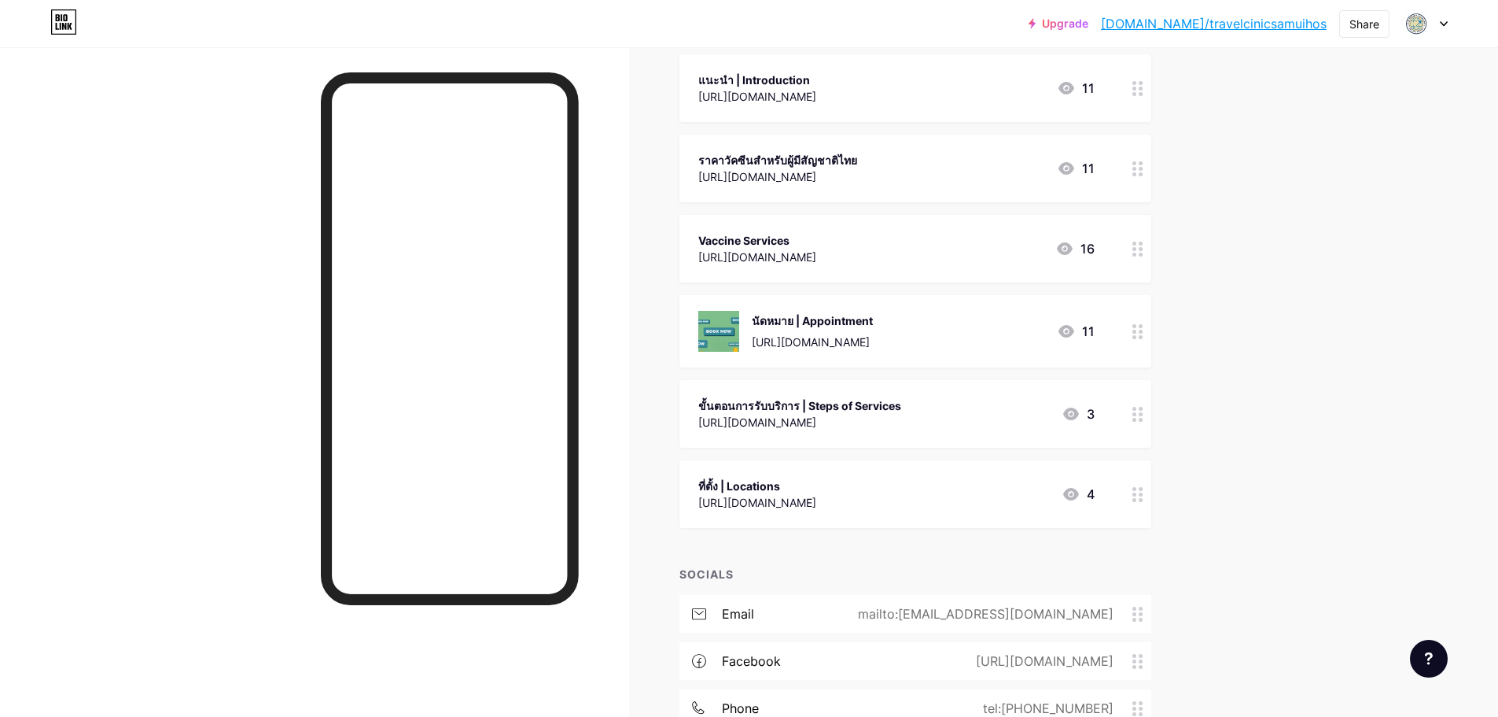
scroll to position [256, 0]
